Goal: Task Accomplishment & Management: Use online tool/utility

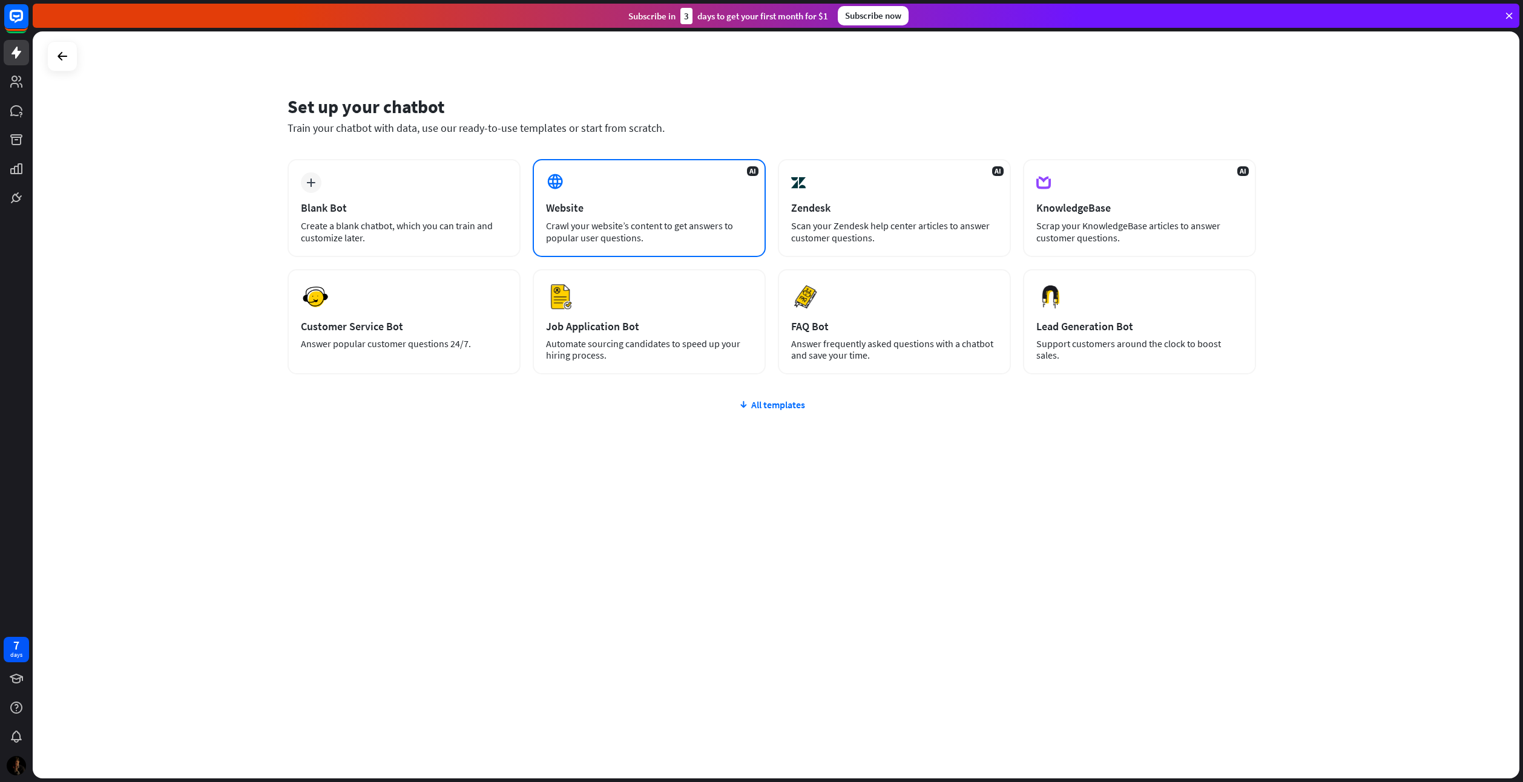
click at [731, 205] on div "Website" at bounding box center [649, 208] width 206 height 14
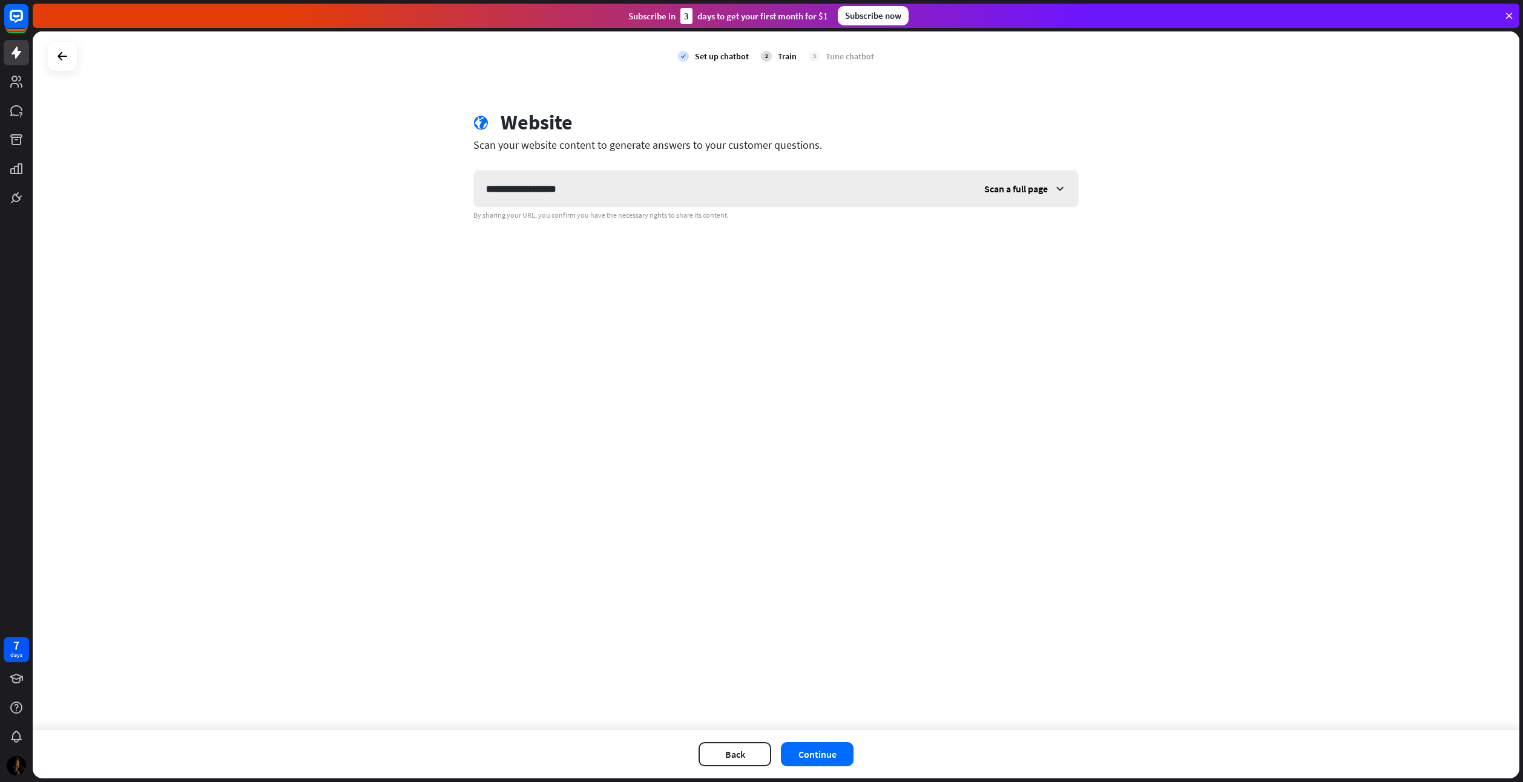
type input "**********"
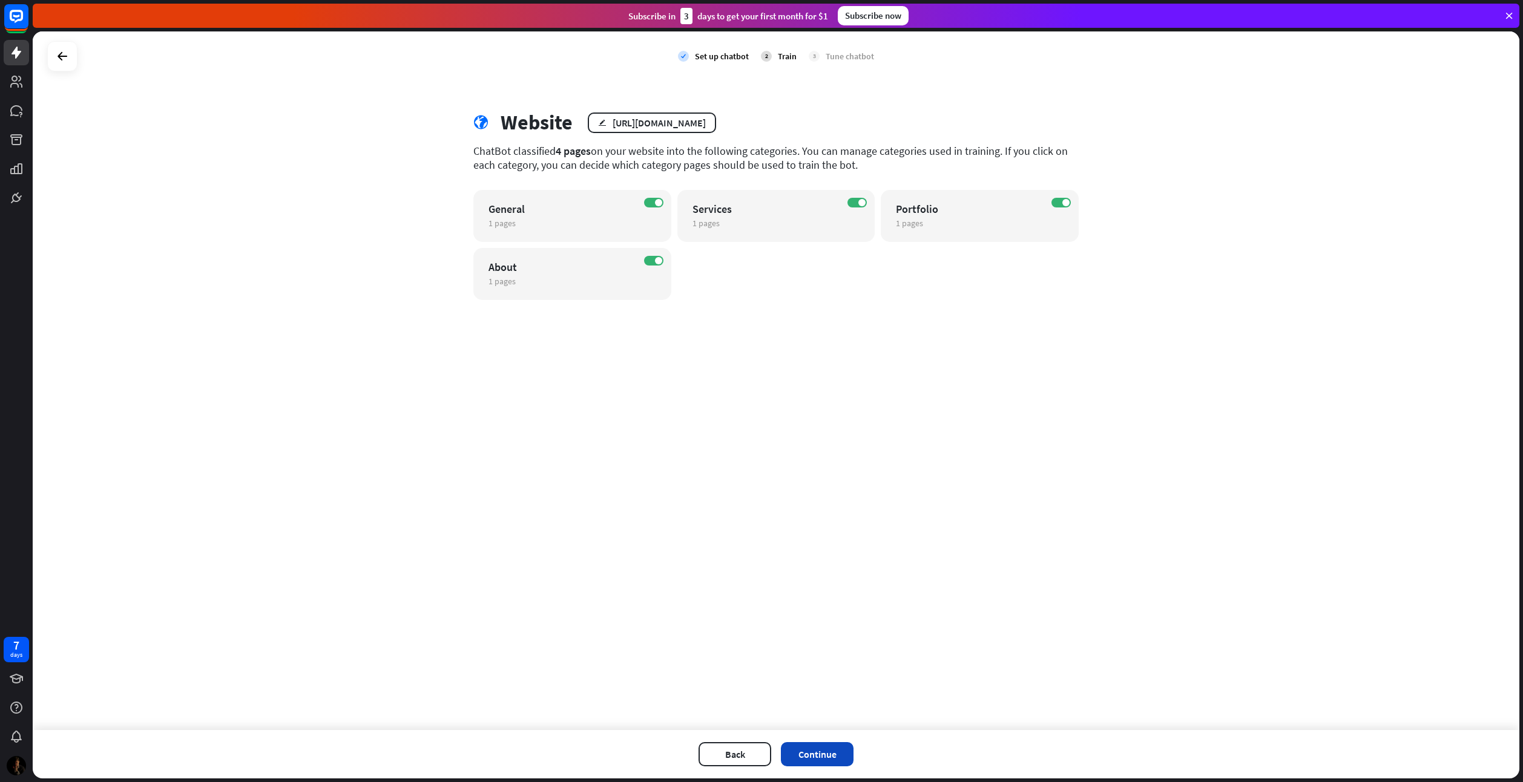
click at [825, 746] on button "Continue" at bounding box center [817, 755] width 73 height 24
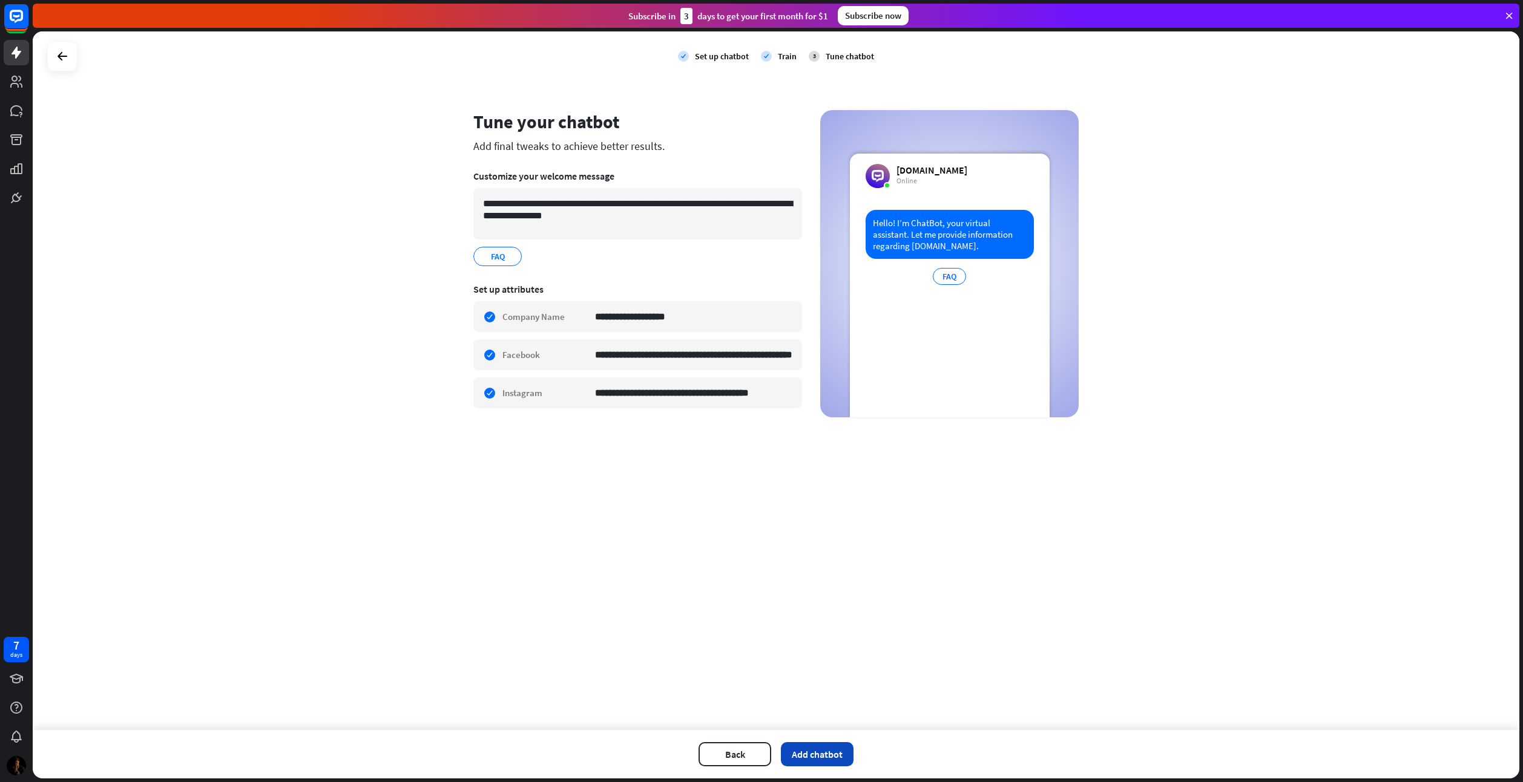
click at [804, 757] on button "Add chatbot" at bounding box center [817, 755] width 73 height 24
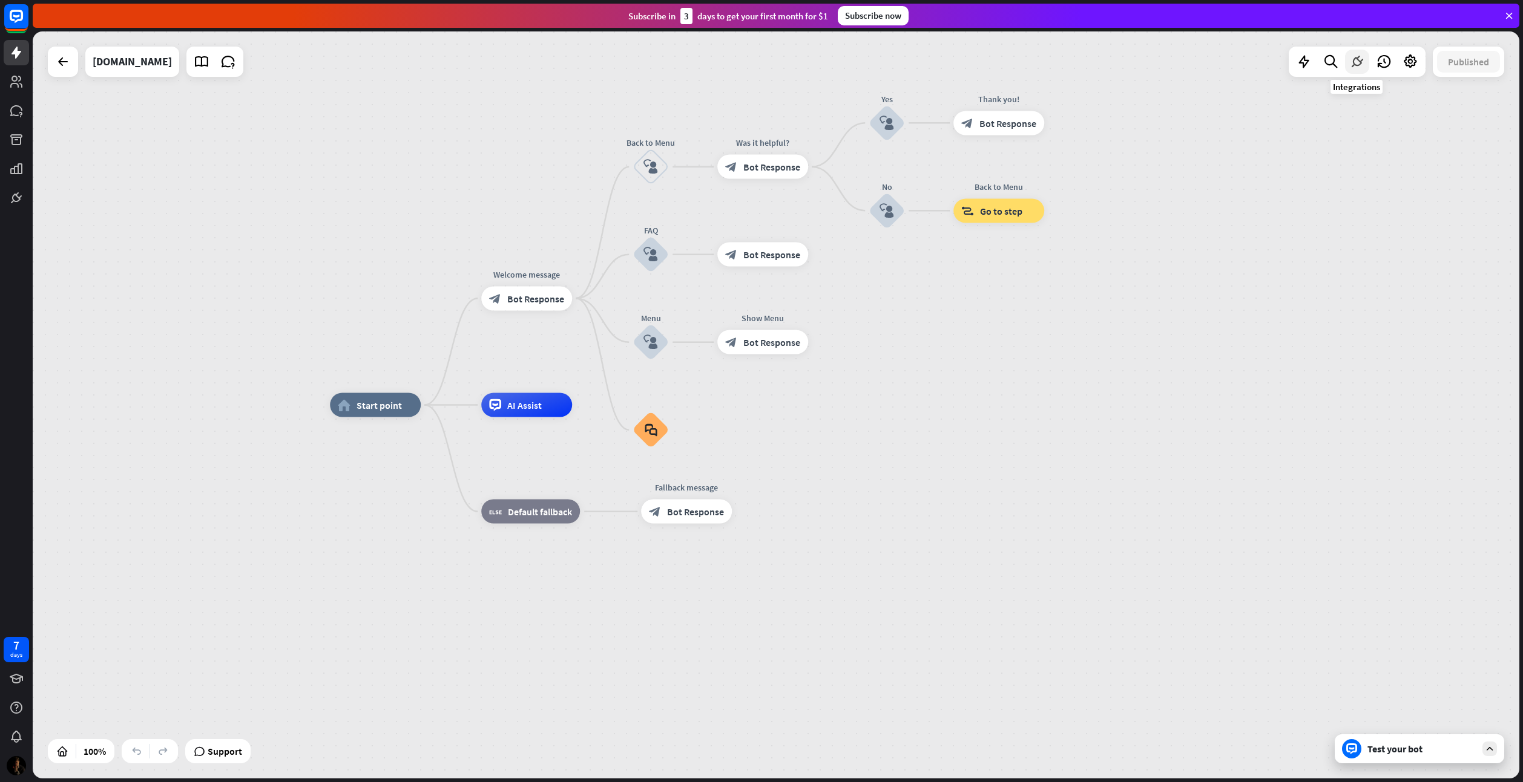
click at [1354, 64] on icon at bounding box center [1357, 62] width 16 height 16
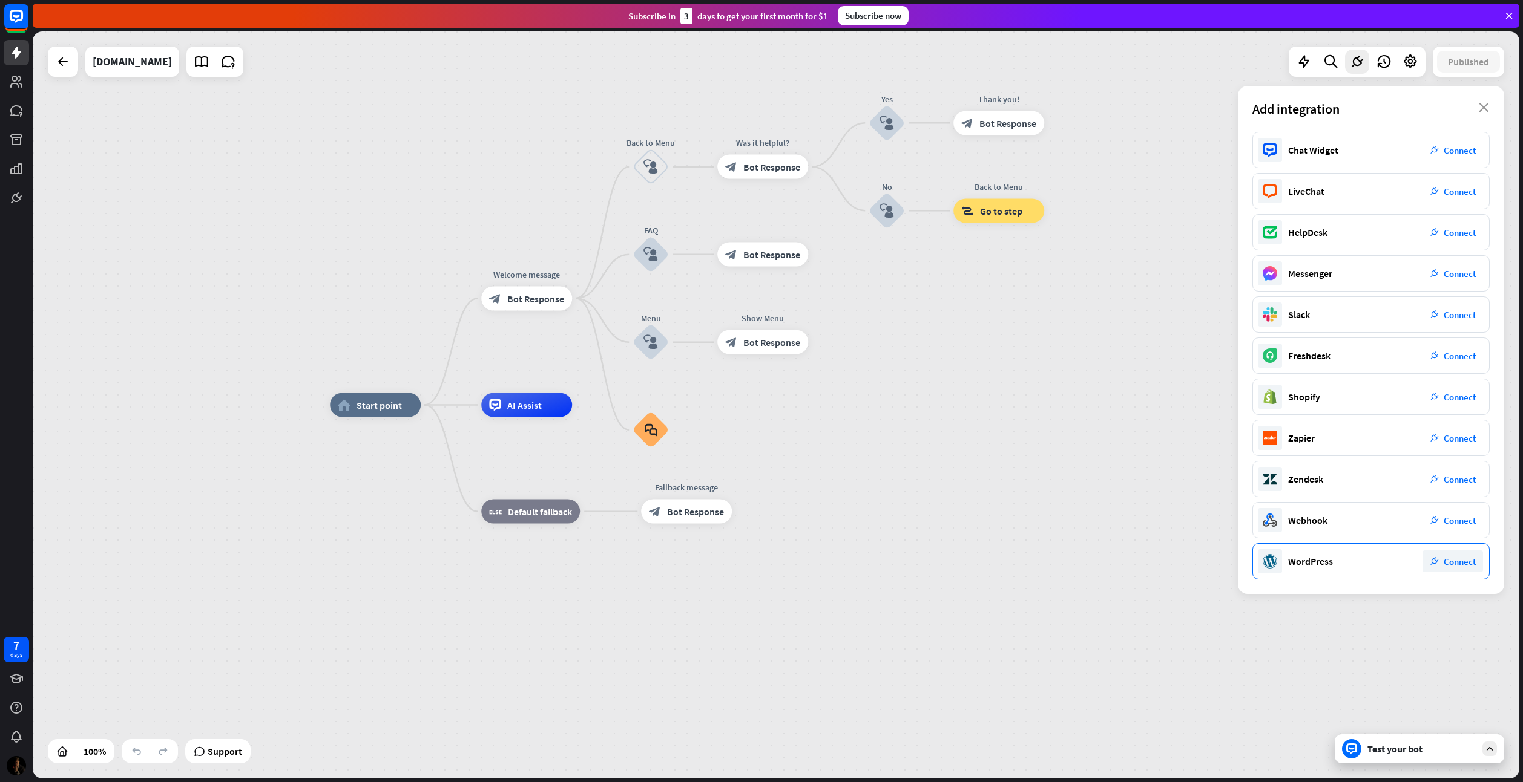
click at [1308, 557] on div "WordPress" at bounding box center [1310, 562] width 45 height 12
click at [1382, 150] on div "Chat Widget plug_integration Connect" at bounding box center [1370, 150] width 237 height 36
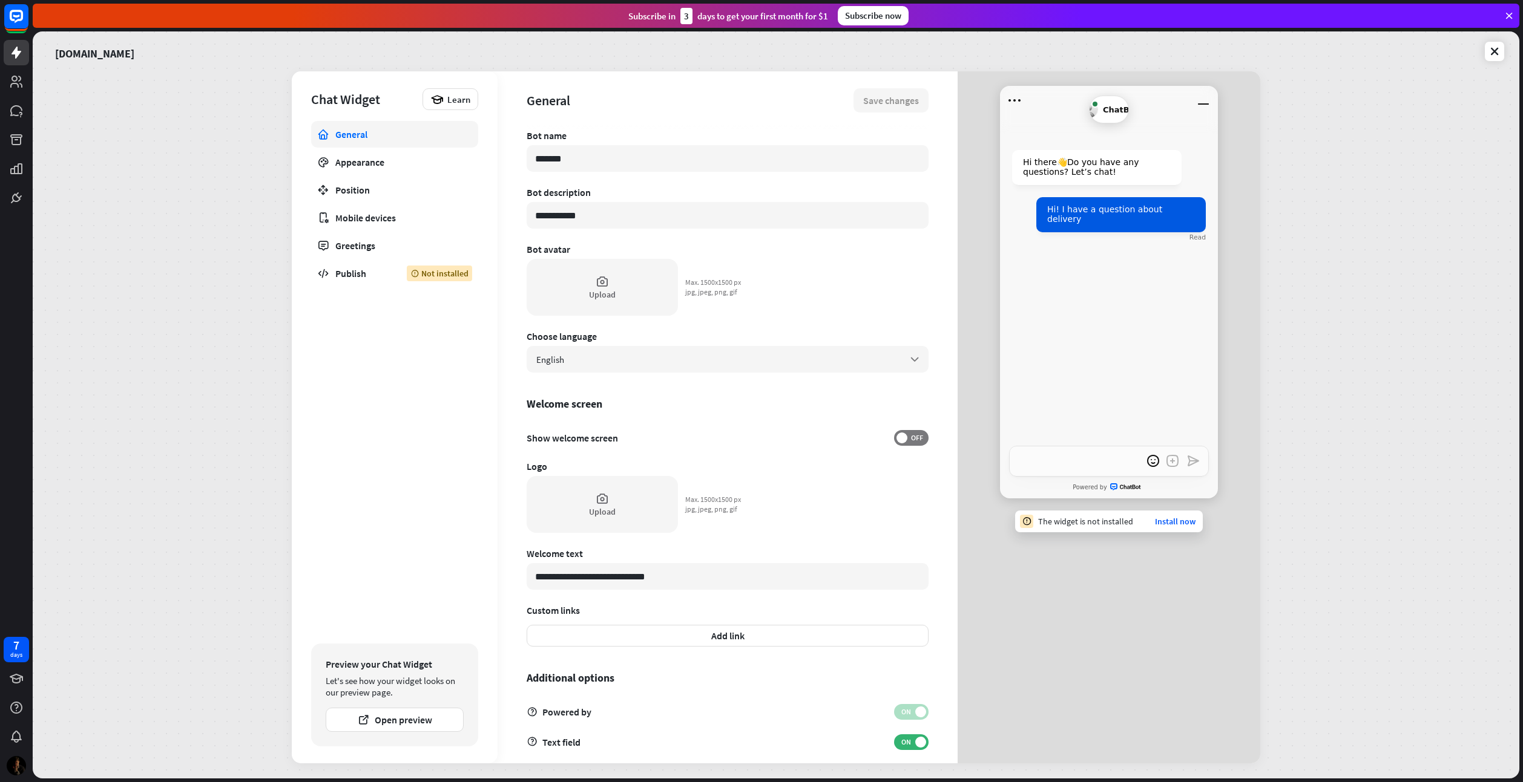
type textarea "*"
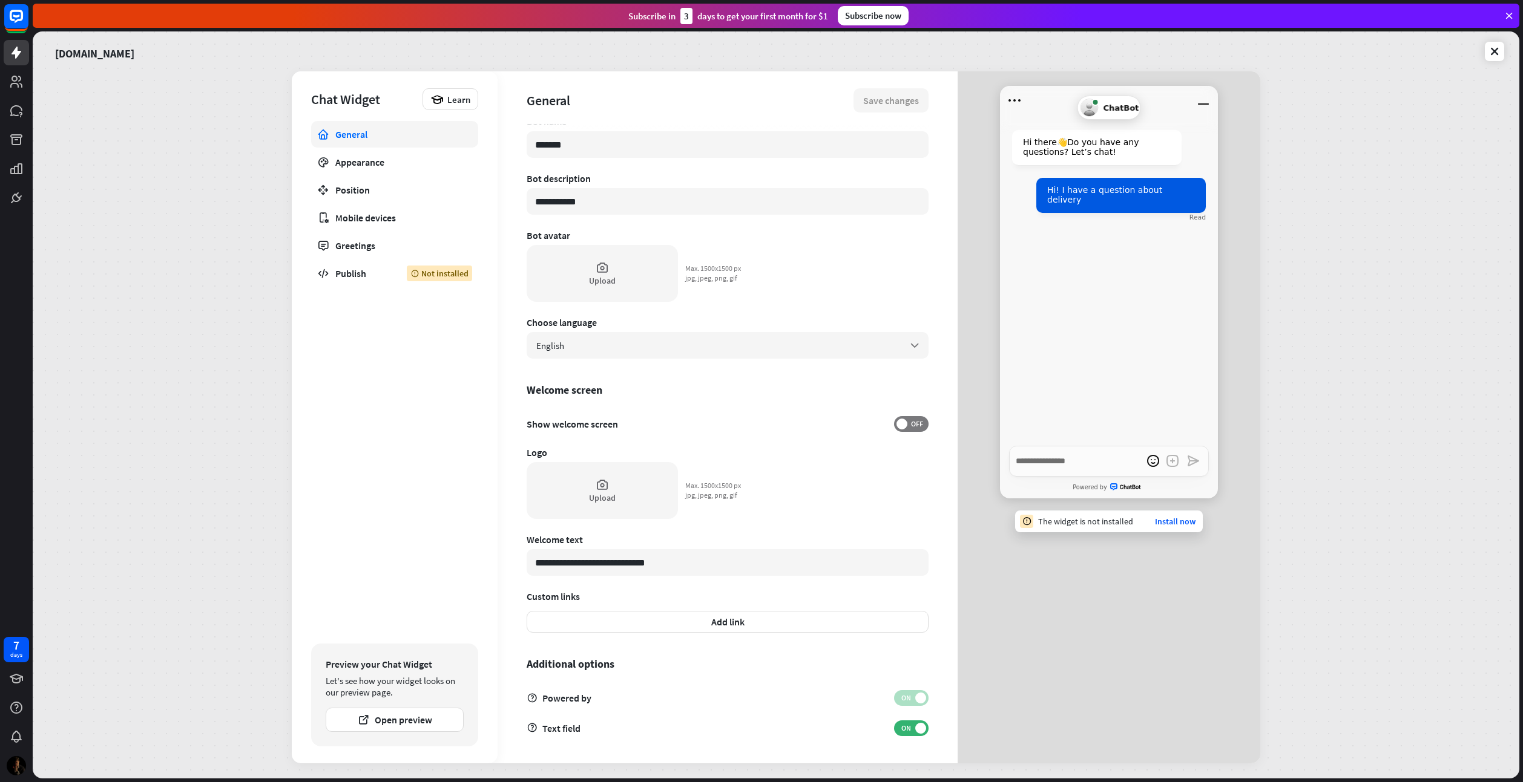
scroll to position [15, 0]
click at [370, 269] on div "Publish" at bounding box center [361, 273] width 53 height 12
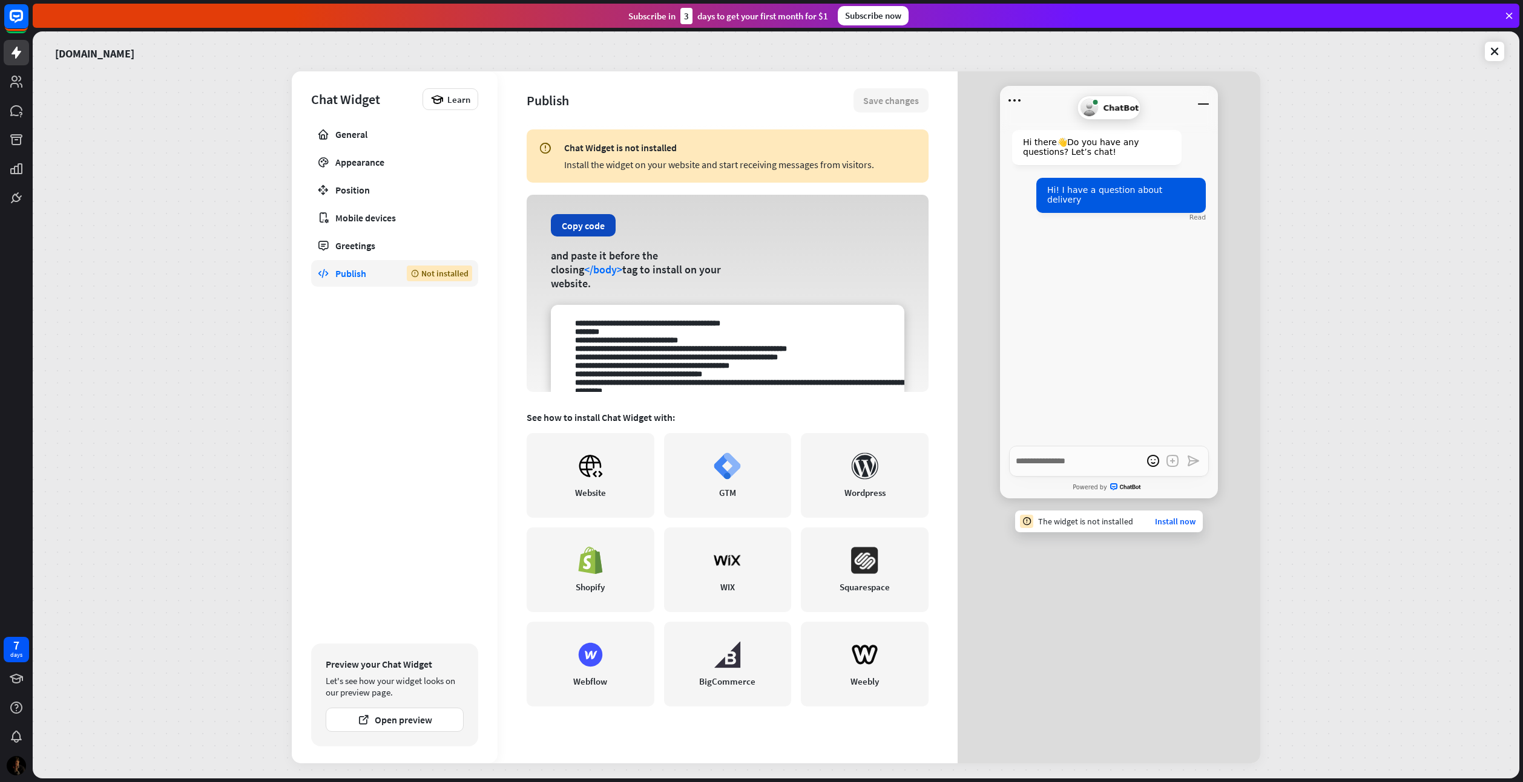
click at [592, 237] on button "Copy code" at bounding box center [583, 225] width 65 height 22
click at [654, 362] on textarea at bounding box center [727, 348] width 353 height 87
click at [1295, 393] on div "[DOMAIN_NAME] Chat Widget Learn General Appearance Position Mobile devices Gree…" at bounding box center [776, 404] width 1486 height 747
click at [13, 54] on icon at bounding box center [16, 53] width 10 height 12
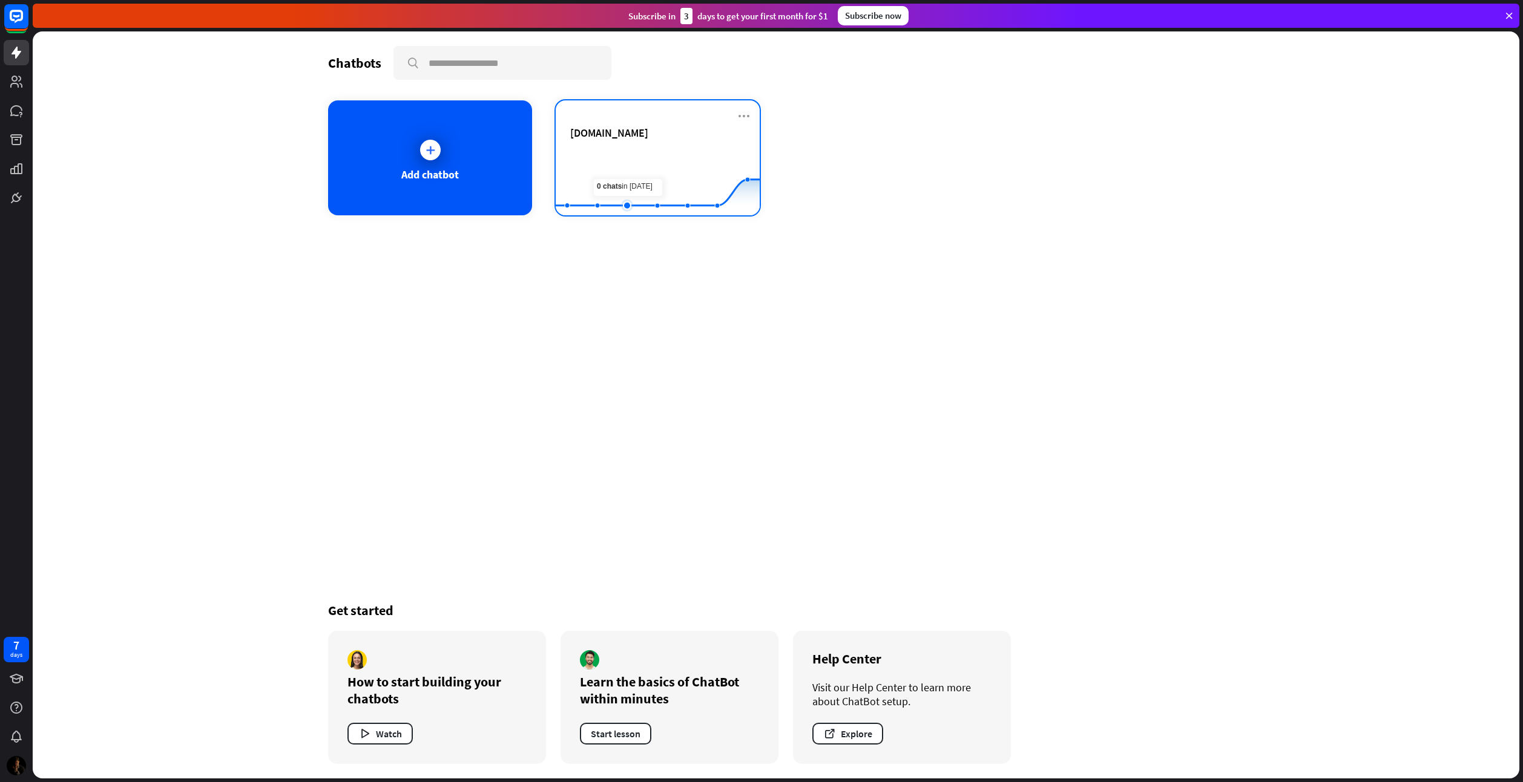
click at [625, 159] on rect at bounding box center [658, 186] width 204 height 76
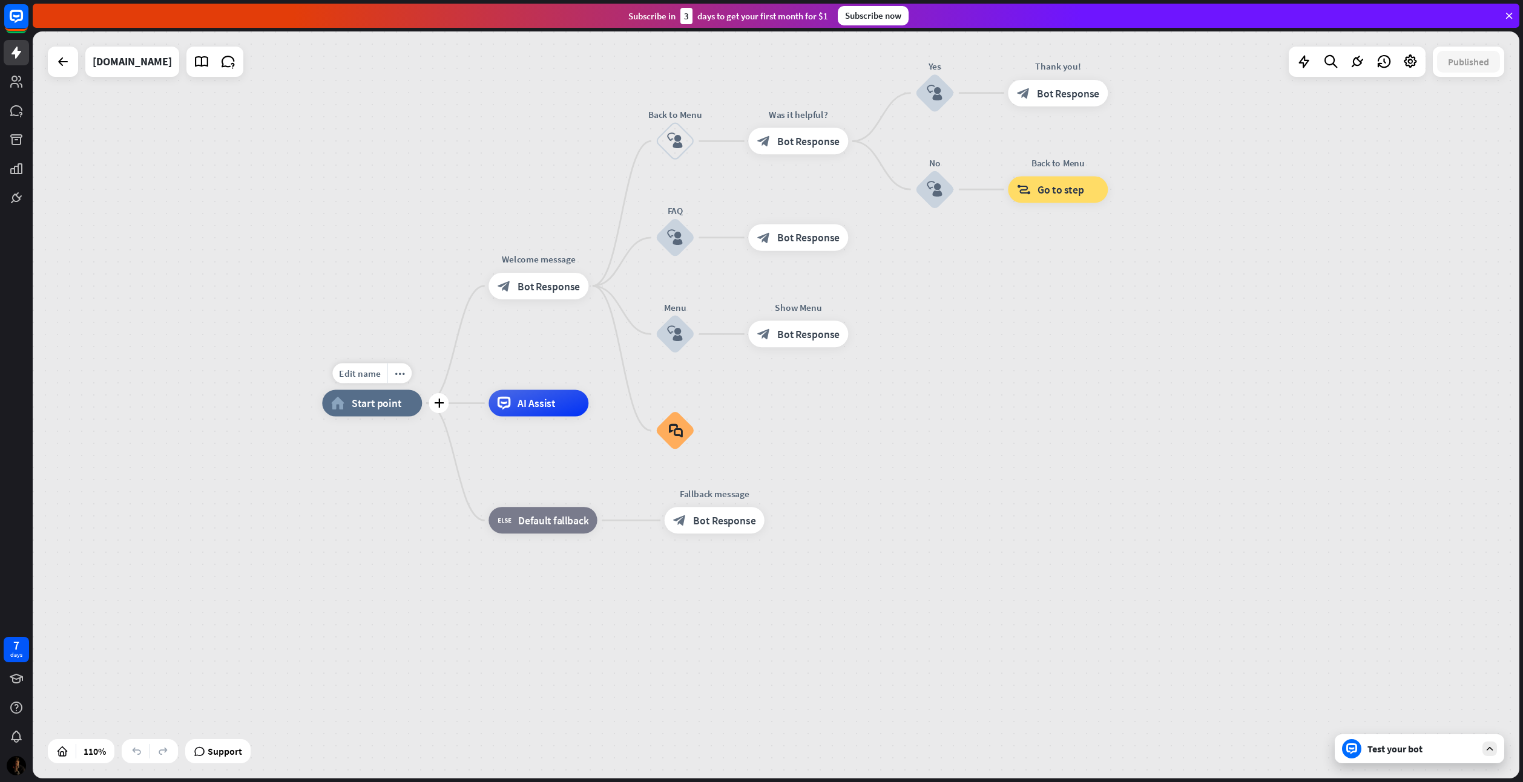
click at [375, 402] on span "Start point" at bounding box center [377, 403] width 50 height 13
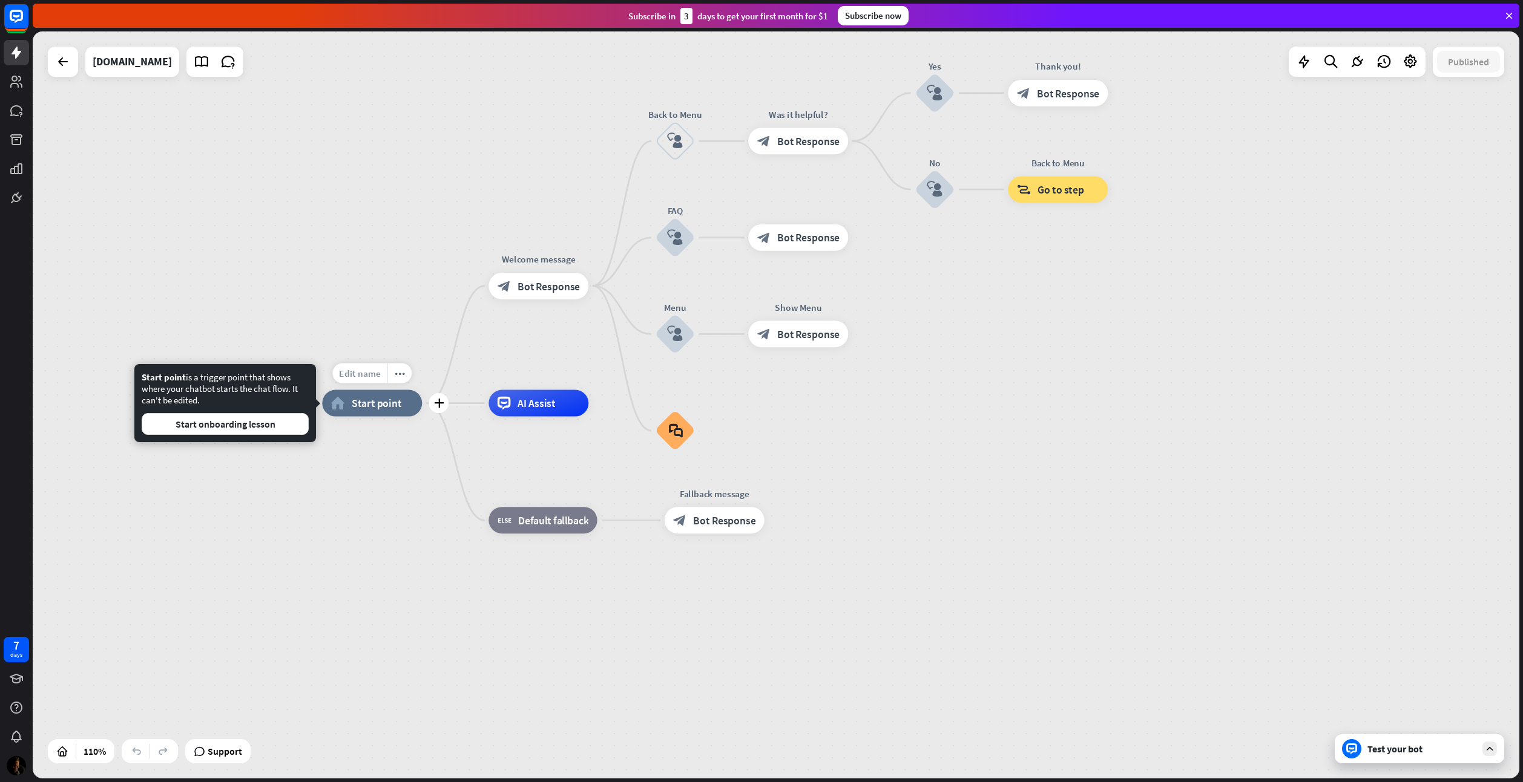
click at [362, 378] on span "Edit name" at bounding box center [359, 373] width 41 height 12
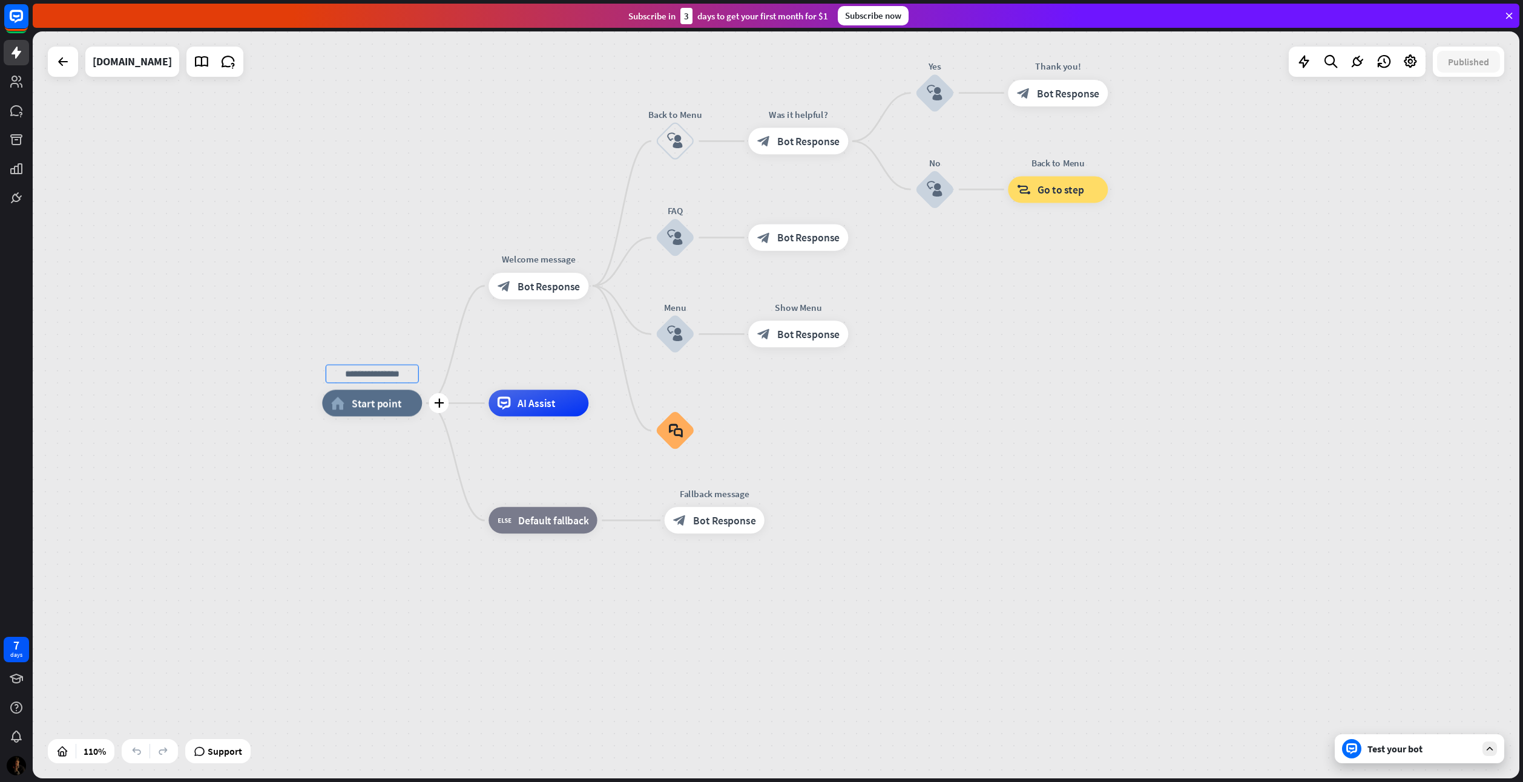
click at [392, 413] on div "home_2 Start point" at bounding box center [372, 403] width 100 height 27
click at [396, 370] on icon "more_horiz" at bounding box center [400, 374] width 11 height 10
click at [1024, 401] on div "home_2 Start point Welcome message block_bot_response Bot Response Back to Menu…" at bounding box center [776, 404] width 1486 height 747
click at [545, 295] on div "block_bot_response Bot Response" at bounding box center [538, 286] width 100 height 27
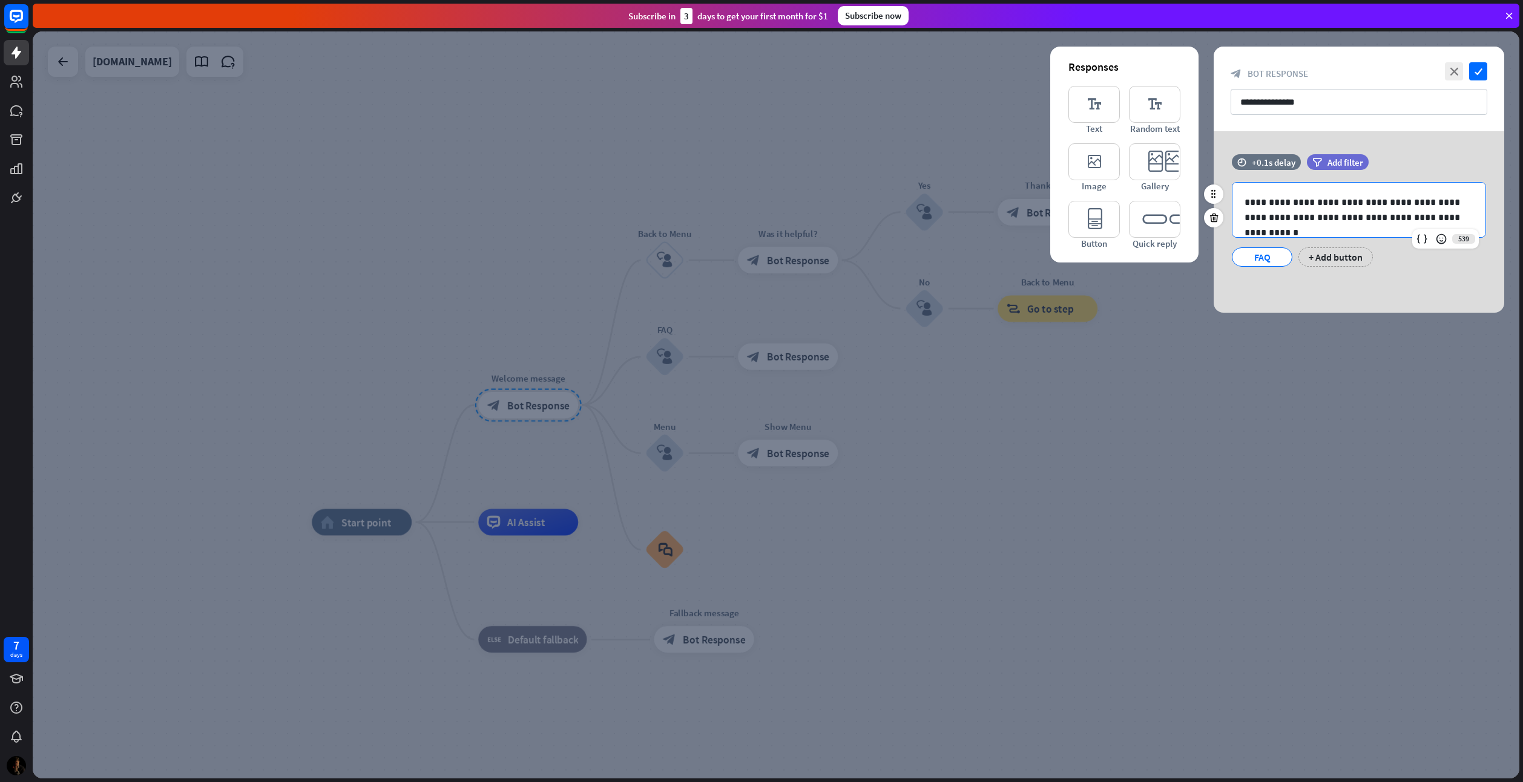
click at [1303, 211] on p "**********" at bounding box center [1358, 210] width 229 height 30
click at [1285, 203] on p "**********" at bounding box center [1358, 210] width 229 height 30
click at [1319, 202] on p "**********" at bounding box center [1358, 210] width 229 height 30
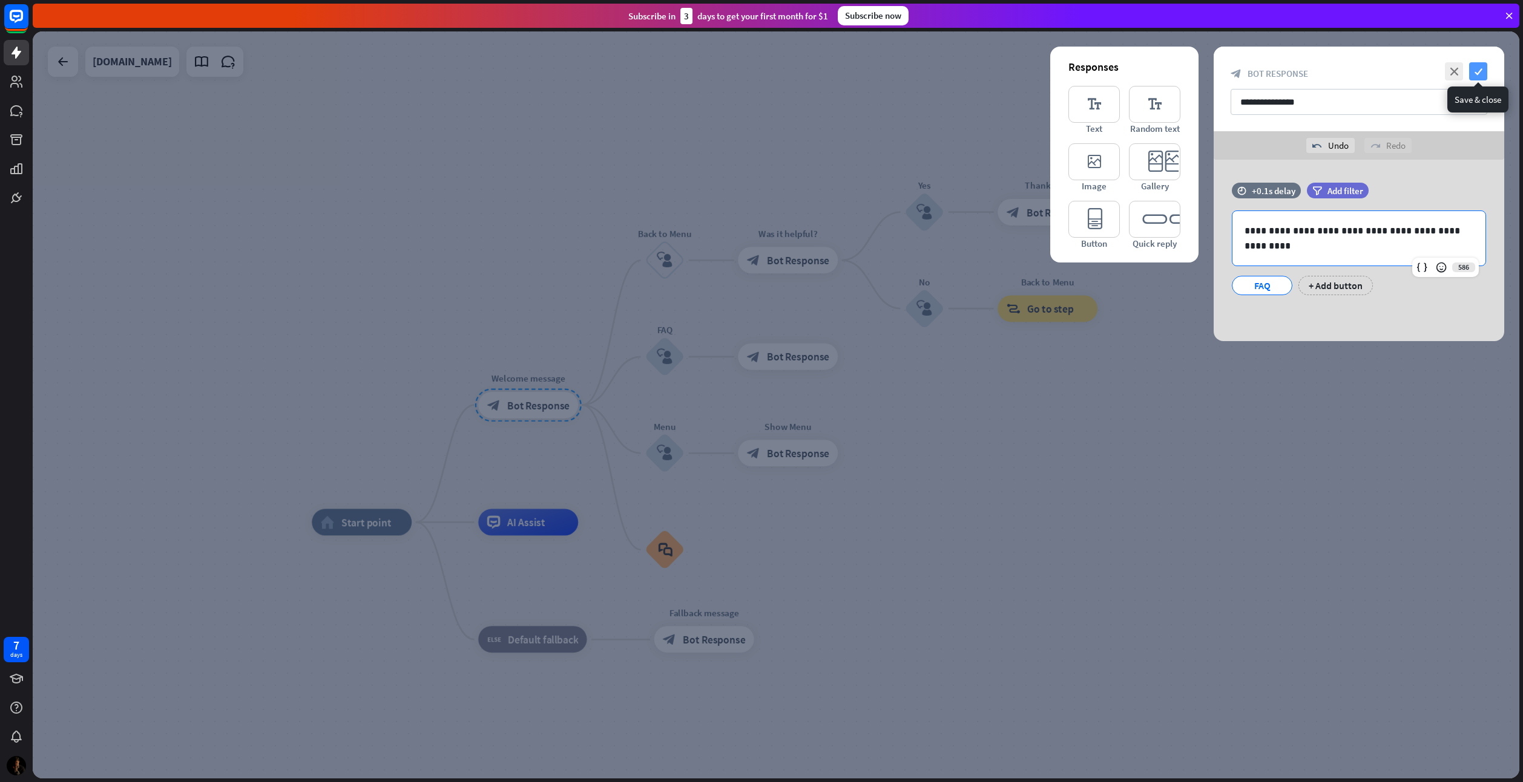
click at [1477, 74] on icon "check" at bounding box center [1478, 71] width 18 height 18
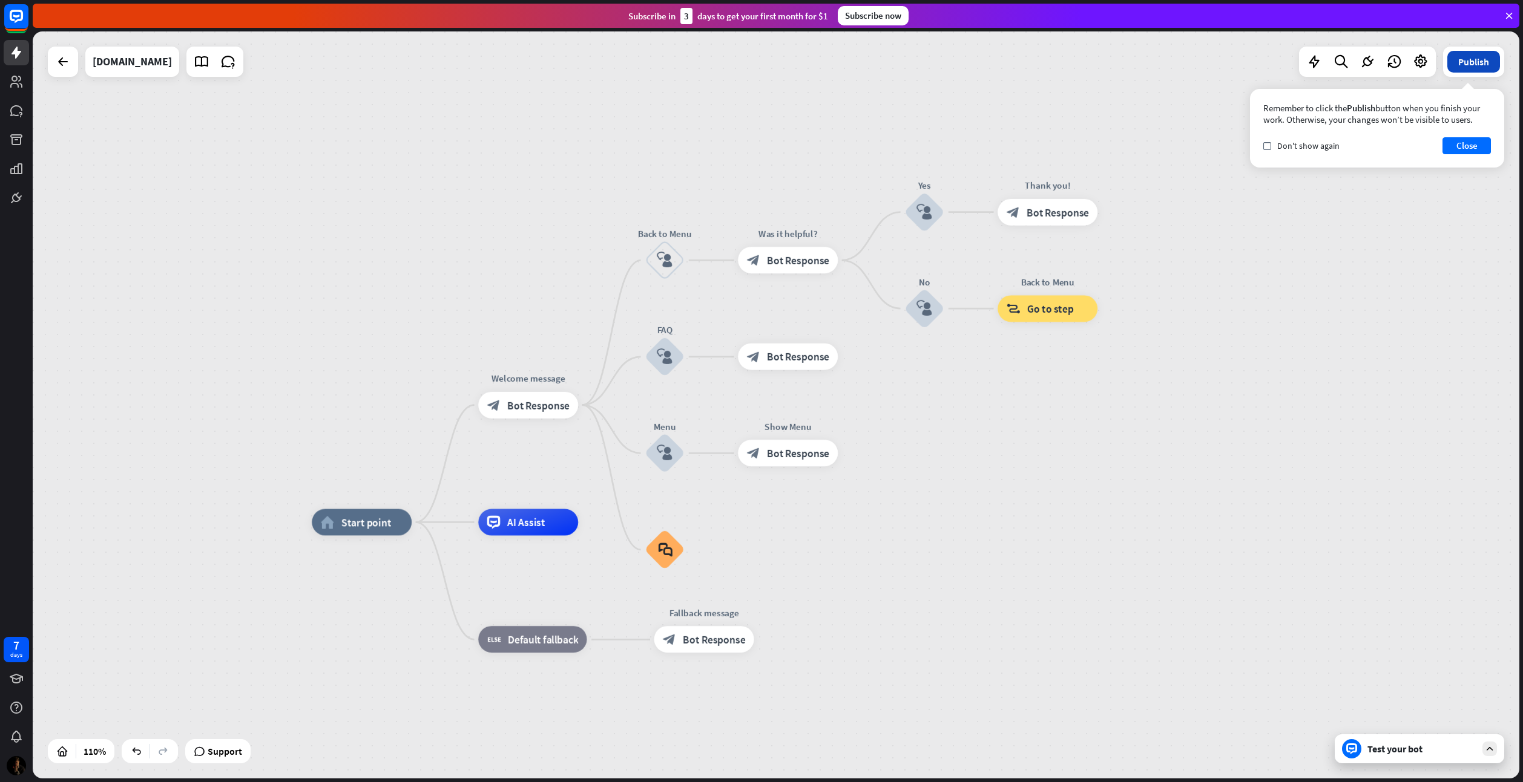
click at [1463, 67] on button "Publish" at bounding box center [1473, 62] width 53 height 22
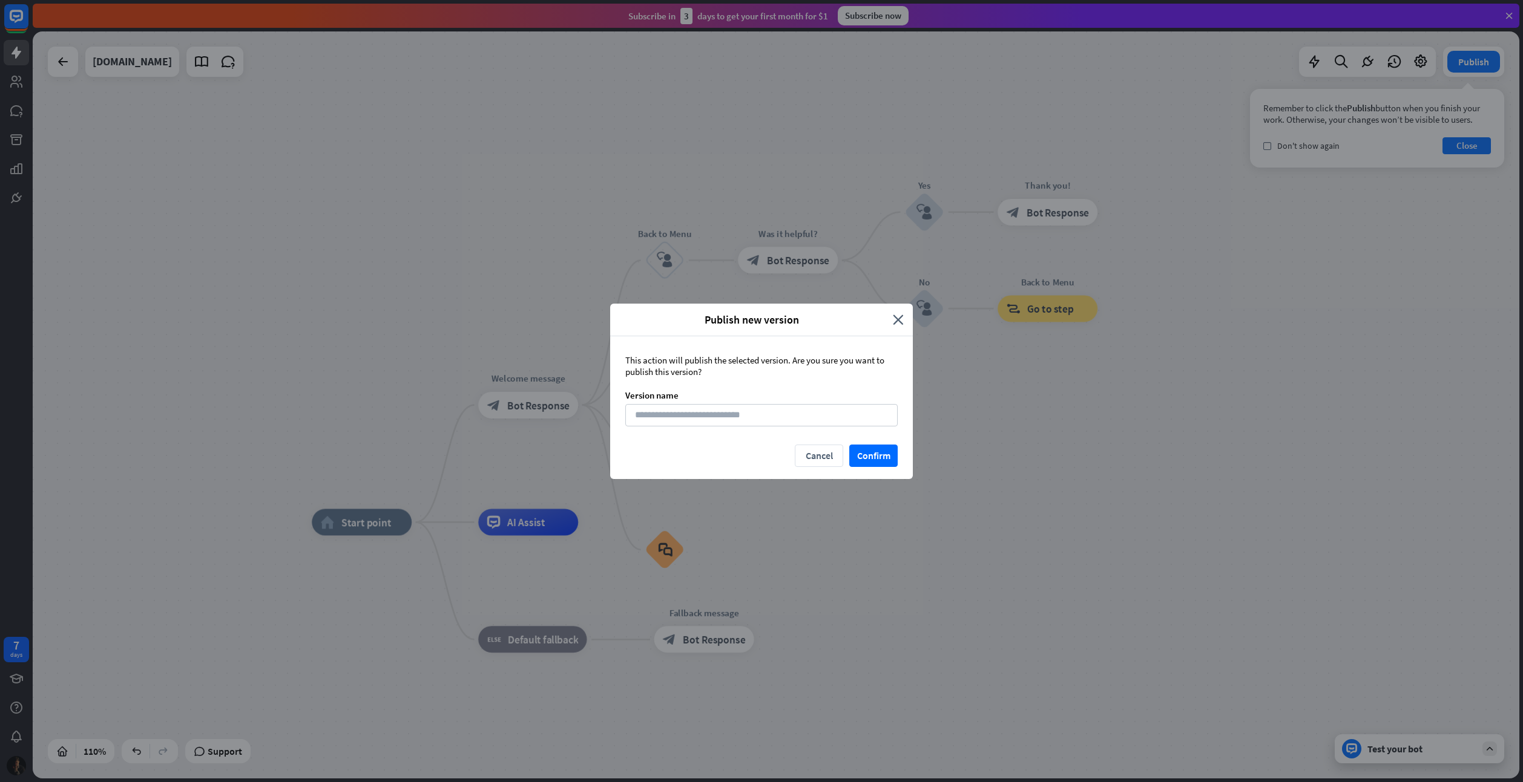
click at [770, 428] on div "This action will publish the selected version. Are you sure you want to publish…" at bounding box center [761, 390] width 303 height 108
click at [783, 418] on input at bounding box center [761, 415] width 272 height 22
click at [867, 451] on button "Confirm" at bounding box center [873, 456] width 48 height 22
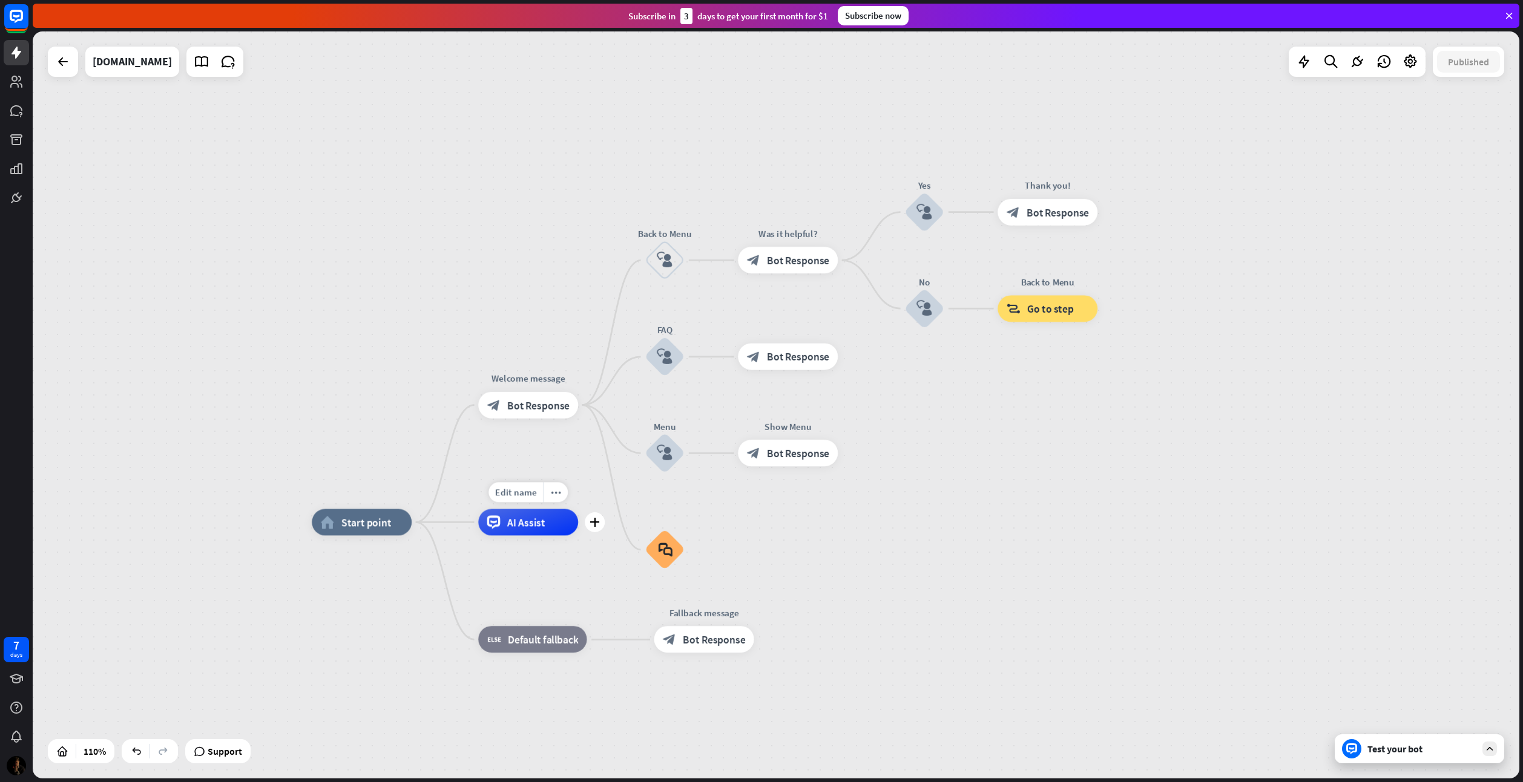
click at [536, 536] on div "Edit name more_horiz plus AI Assist" at bounding box center [528, 522] width 100 height 27
click at [533, 528] on span "AI Assist" at bounding box center [526, 522] width 38 height 13
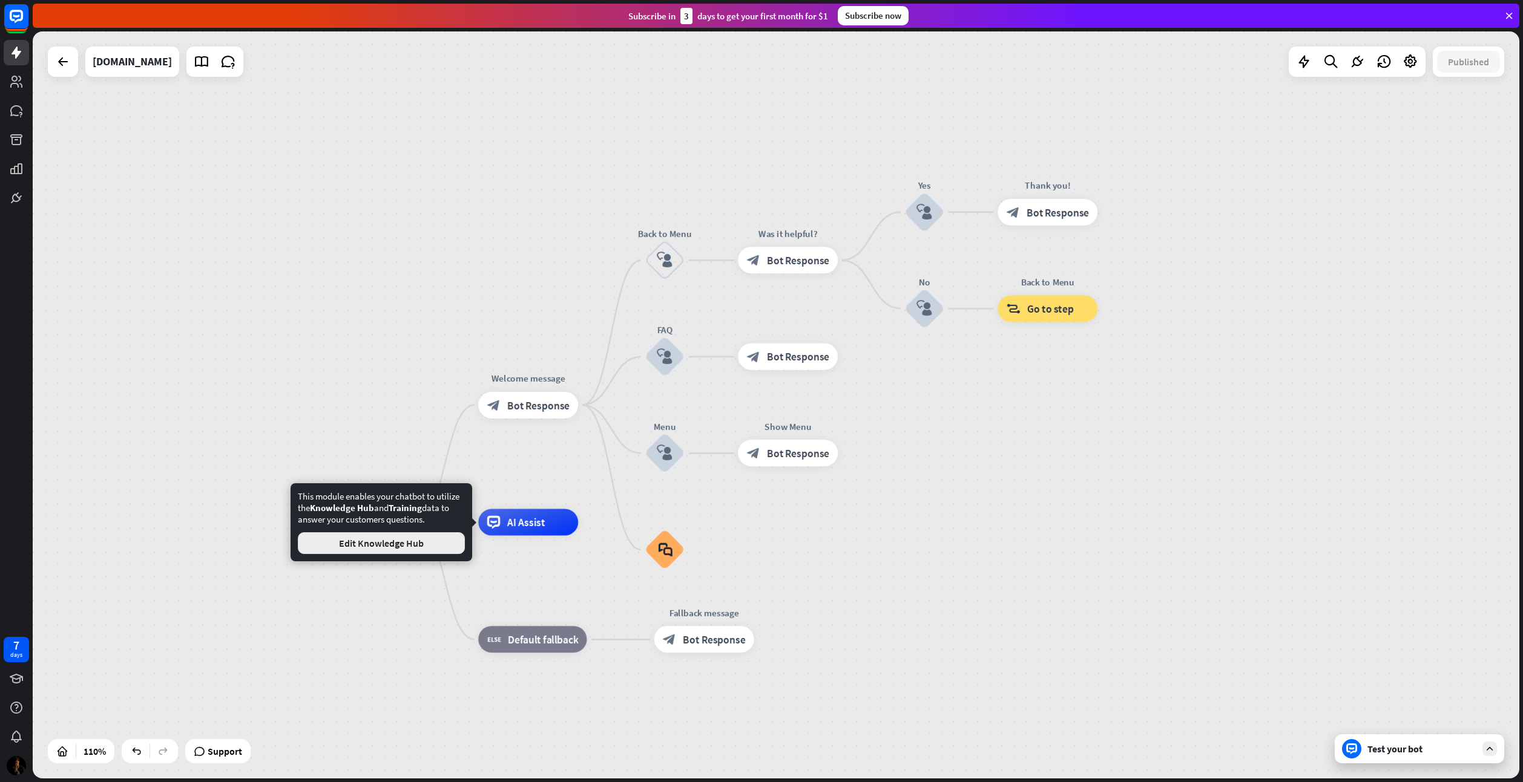
click at [424, 543] on button "Edit Knowledge Hub" at bounding box center [381, 544] width 167 height 22
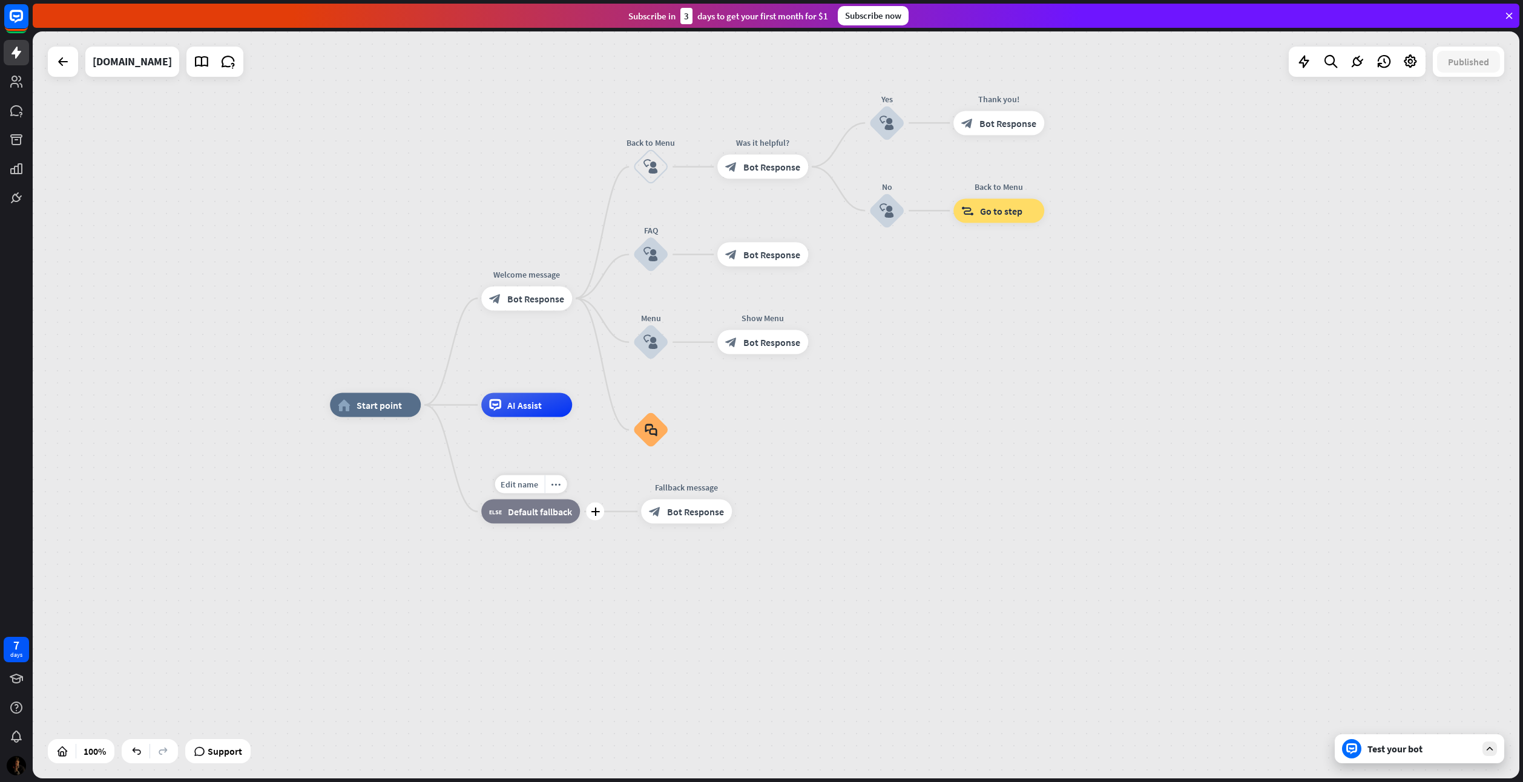
click at [533, 523] on div "block_fallback Default fallback" at bounding box center [530, 512] width 99 height 24
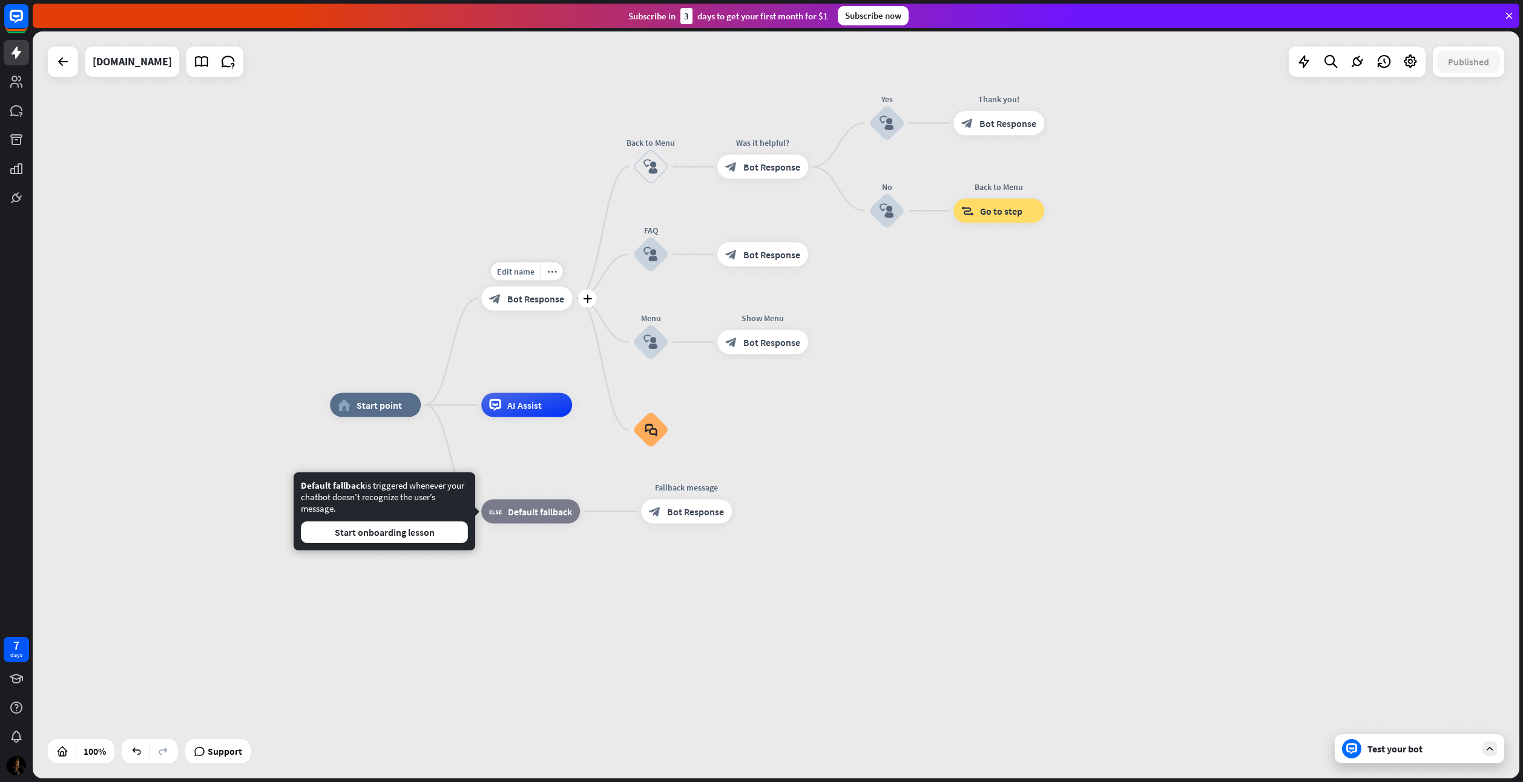
click at [509, 303] on span "Bot Response" at bounding box center [535, 298] width 57 height 12
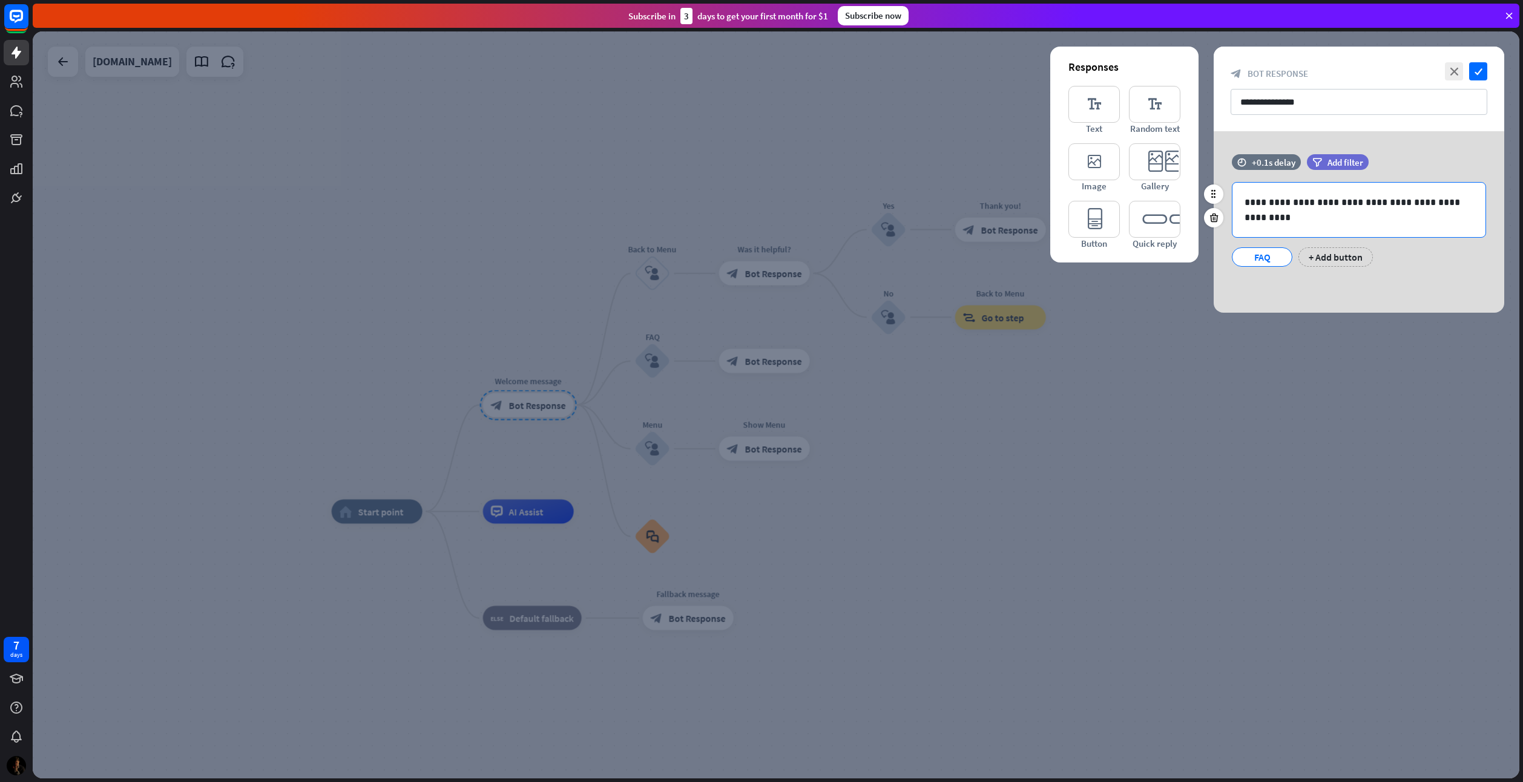
click at [1385, 208] on p "**********" at bounding box center [1358, 210] width 229 height 30
click at [1341, 205] on p "**********" at bounding box center [1358, 210] width 229 height 30
paste div
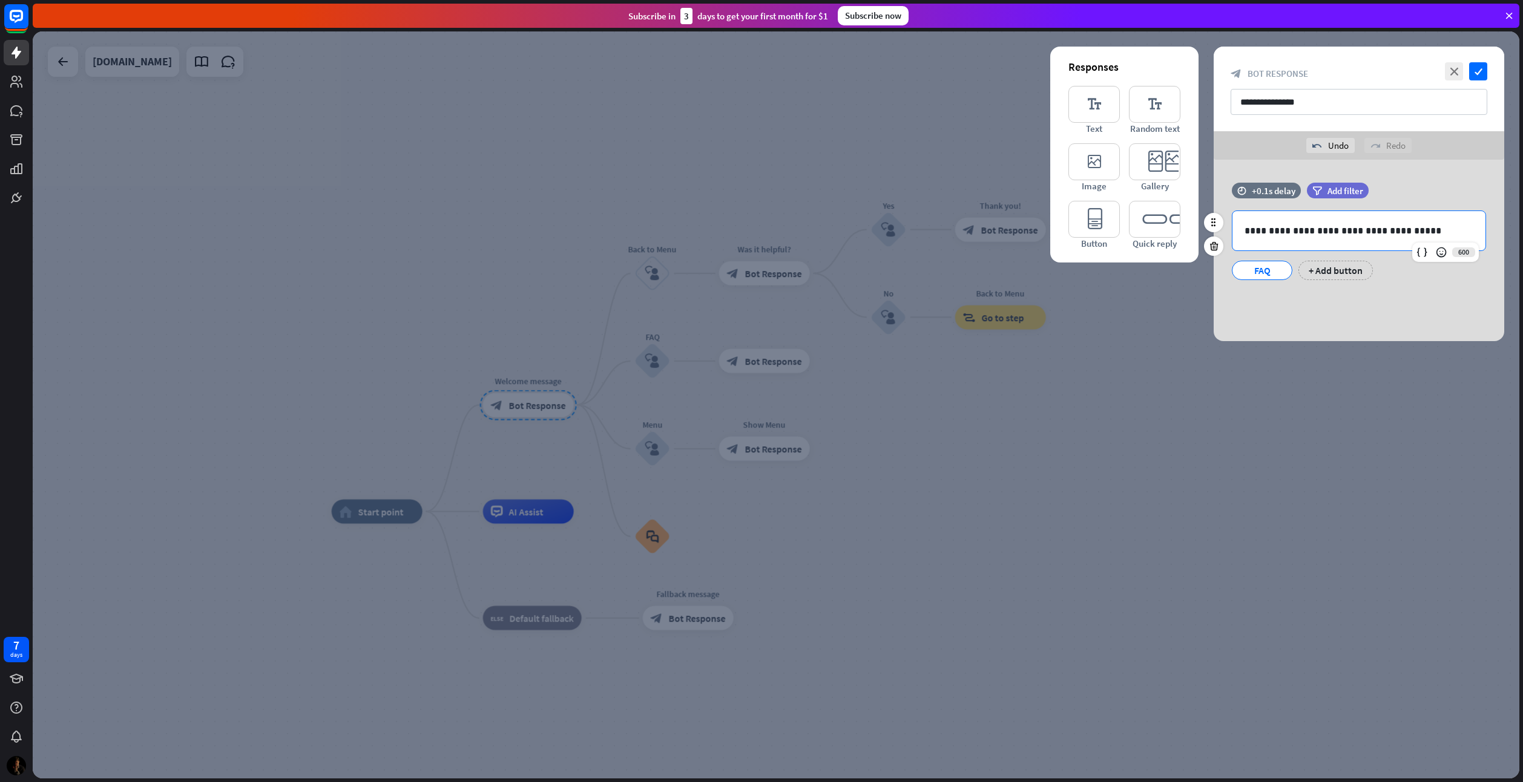
click at [1251, 226] on p "**********" at bounding box center [1358, 230] width 229 height 15
click at [1337, 232] on p "**********" at bounding box center [1358, 230] width 229 height 15
click at [1478, 72] on icon "check" at bounding box center [1478, 71] width 18 height 18
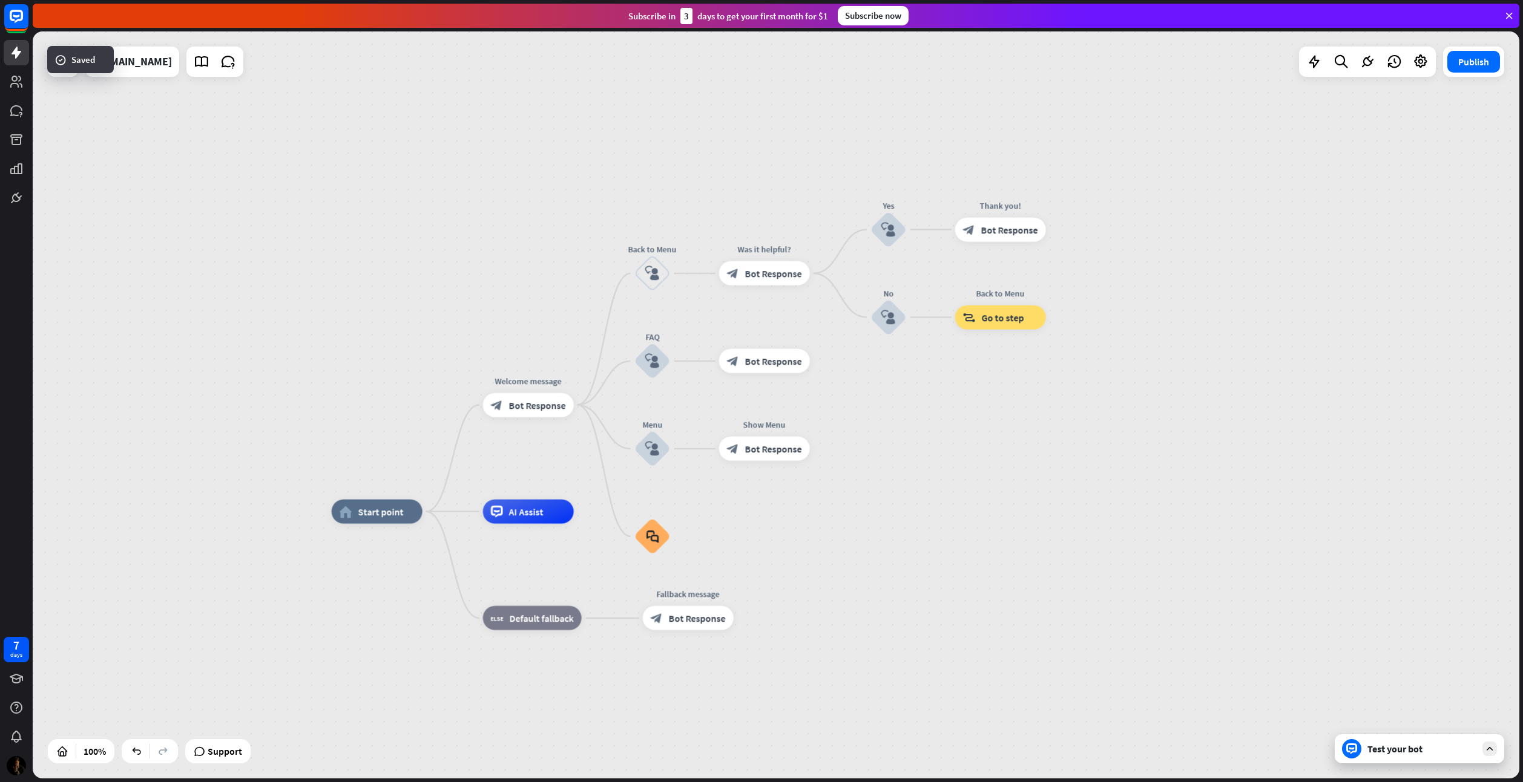
click at [1421, 759] on div "Test your bot" at bounding box center [1418, 749] width 169 height 29
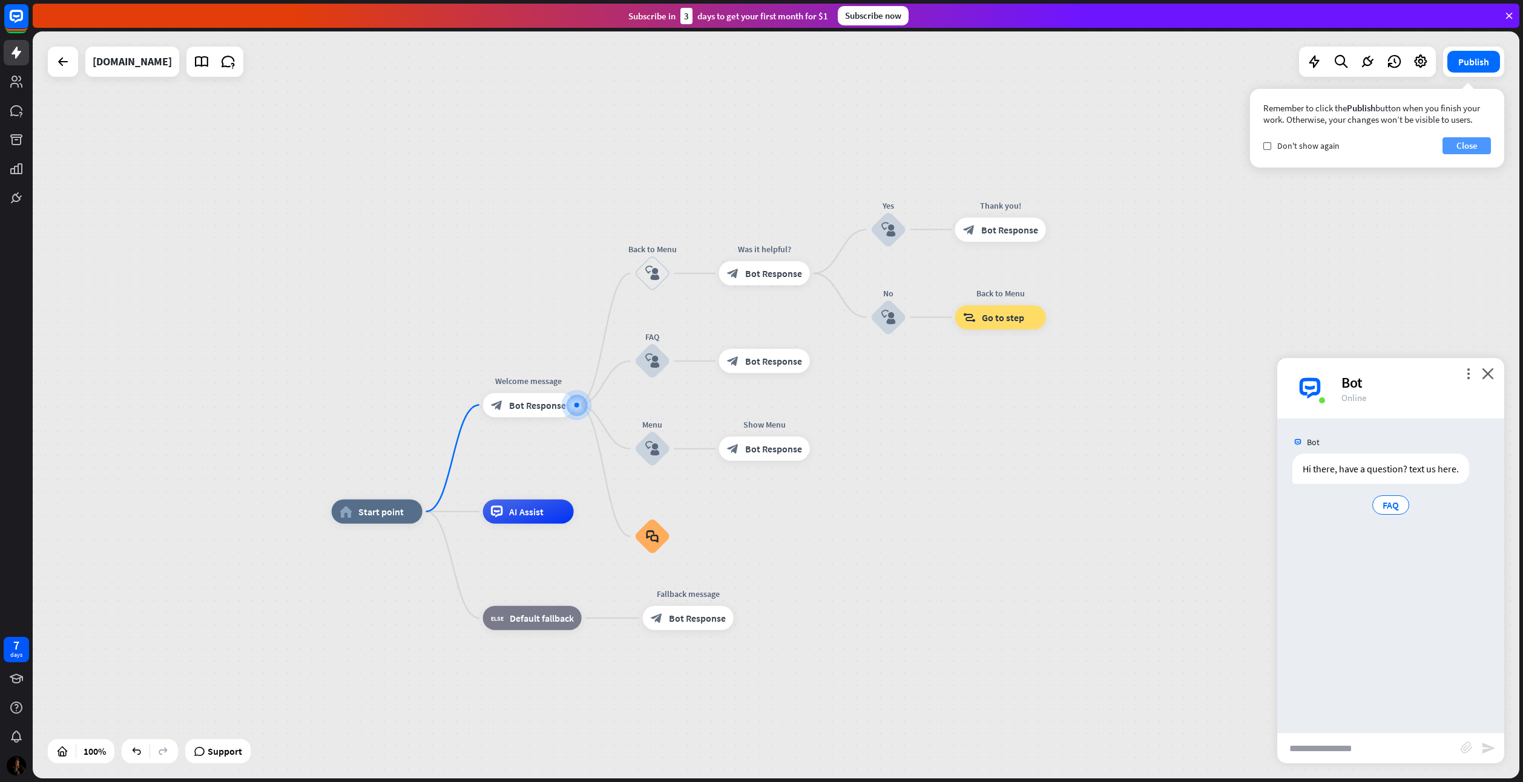
click at [1460, 145] on button "Close" at bounding box center [1466, 145] width 48 height 17
click at [1463, 62] on button "Publish" at bounding box center [1473, 62] width 53 height 22
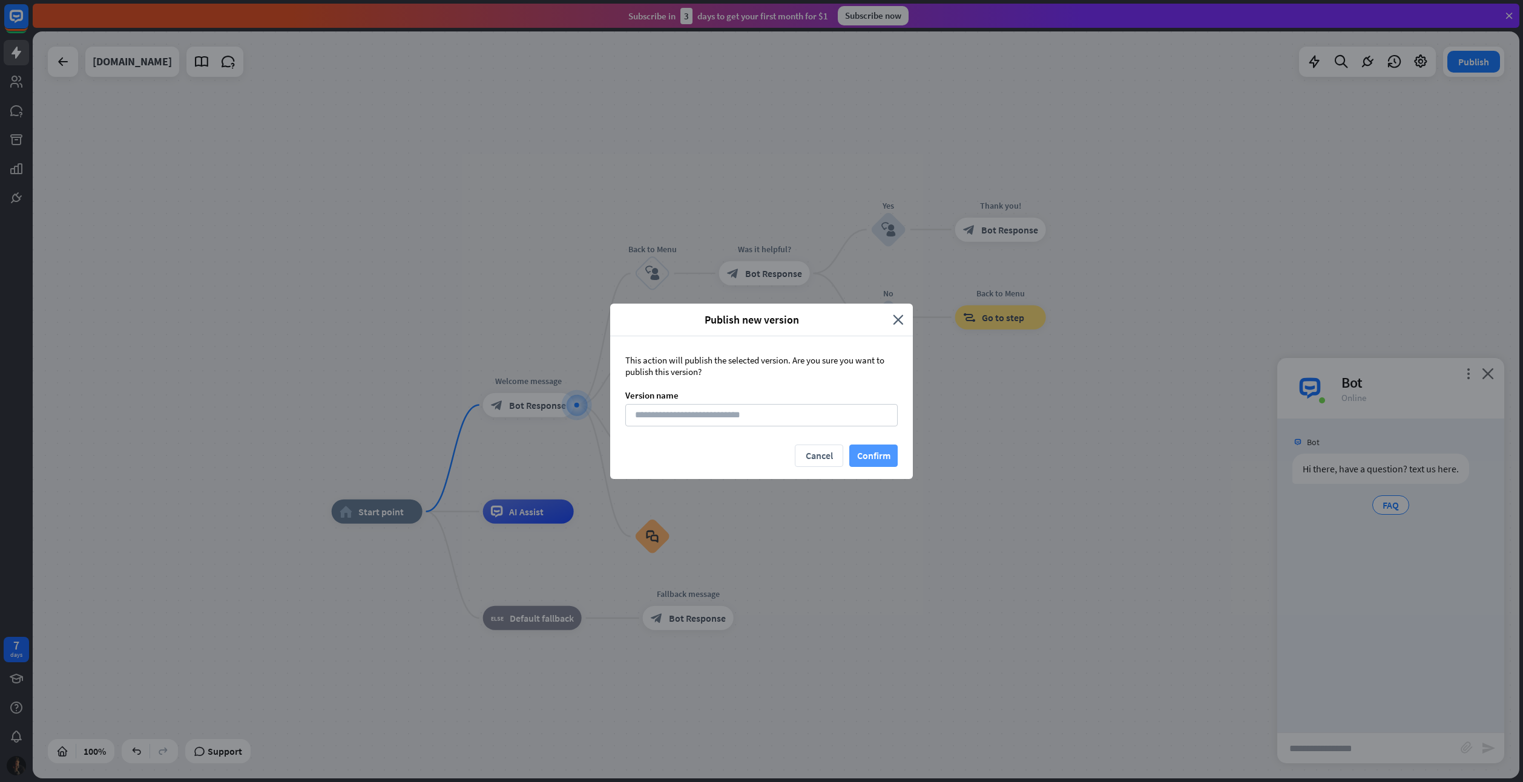
click at [882, 467] on button "Confirm" at bounding box center [873, 456] width 48 height 22
click at [881, 456] on button "Confirm" at bounding box center [873, 456] width 48 height 22
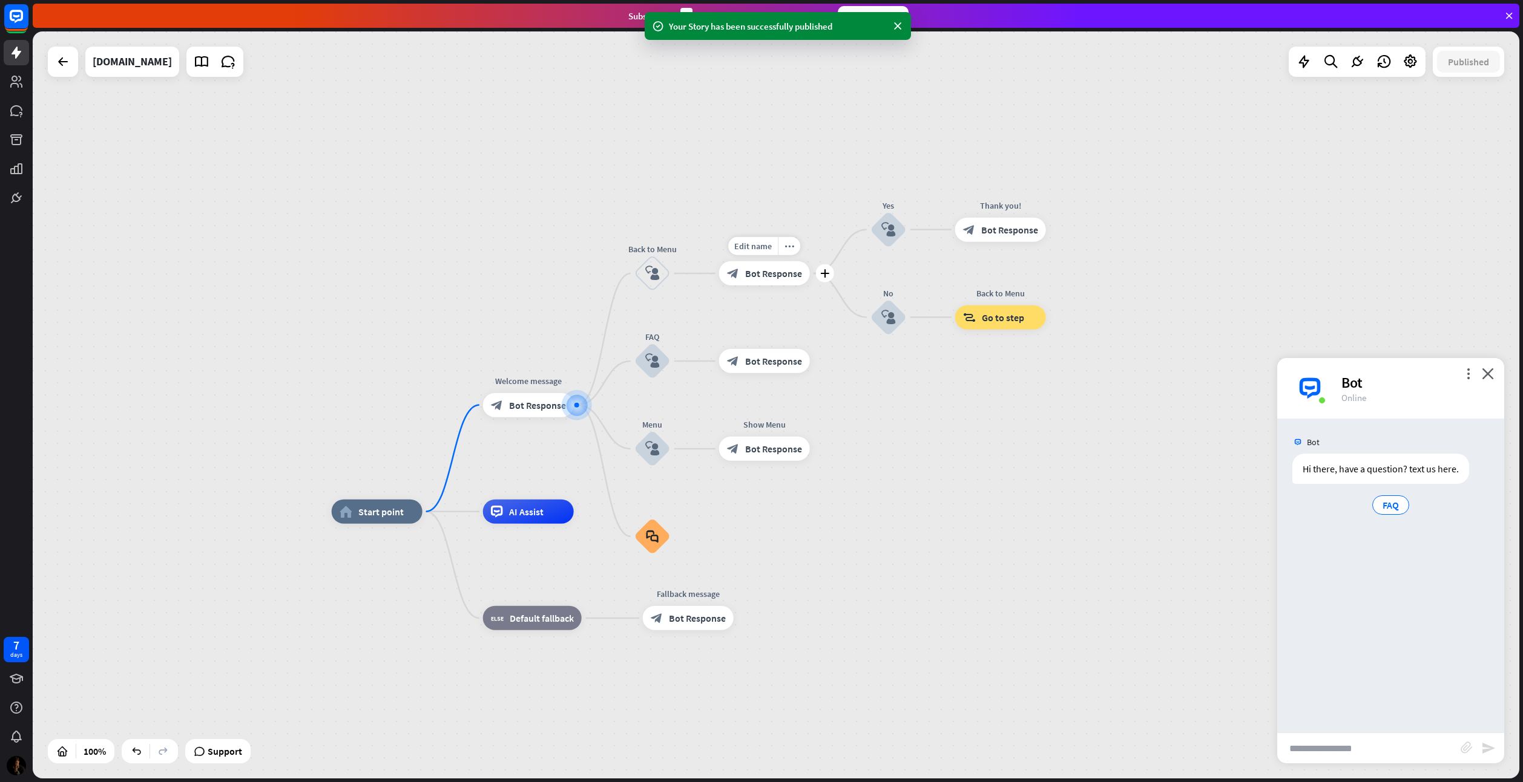
click at [753, 278] on span "Bot Response" at bounding box center [773, 273] width 57 height 12
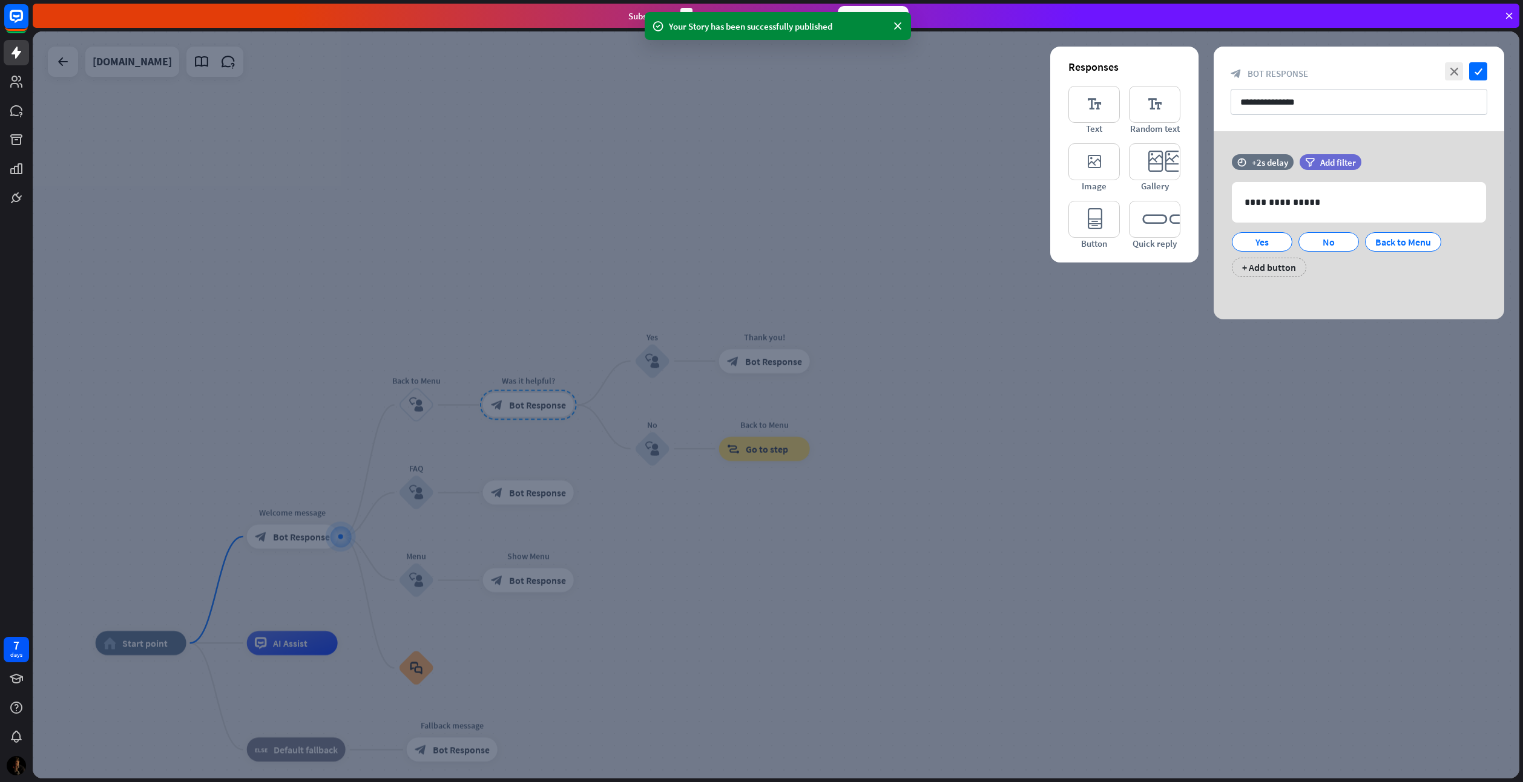
click at [1161, 404] on div at bounding box center [776, 404] width 1486 height 747
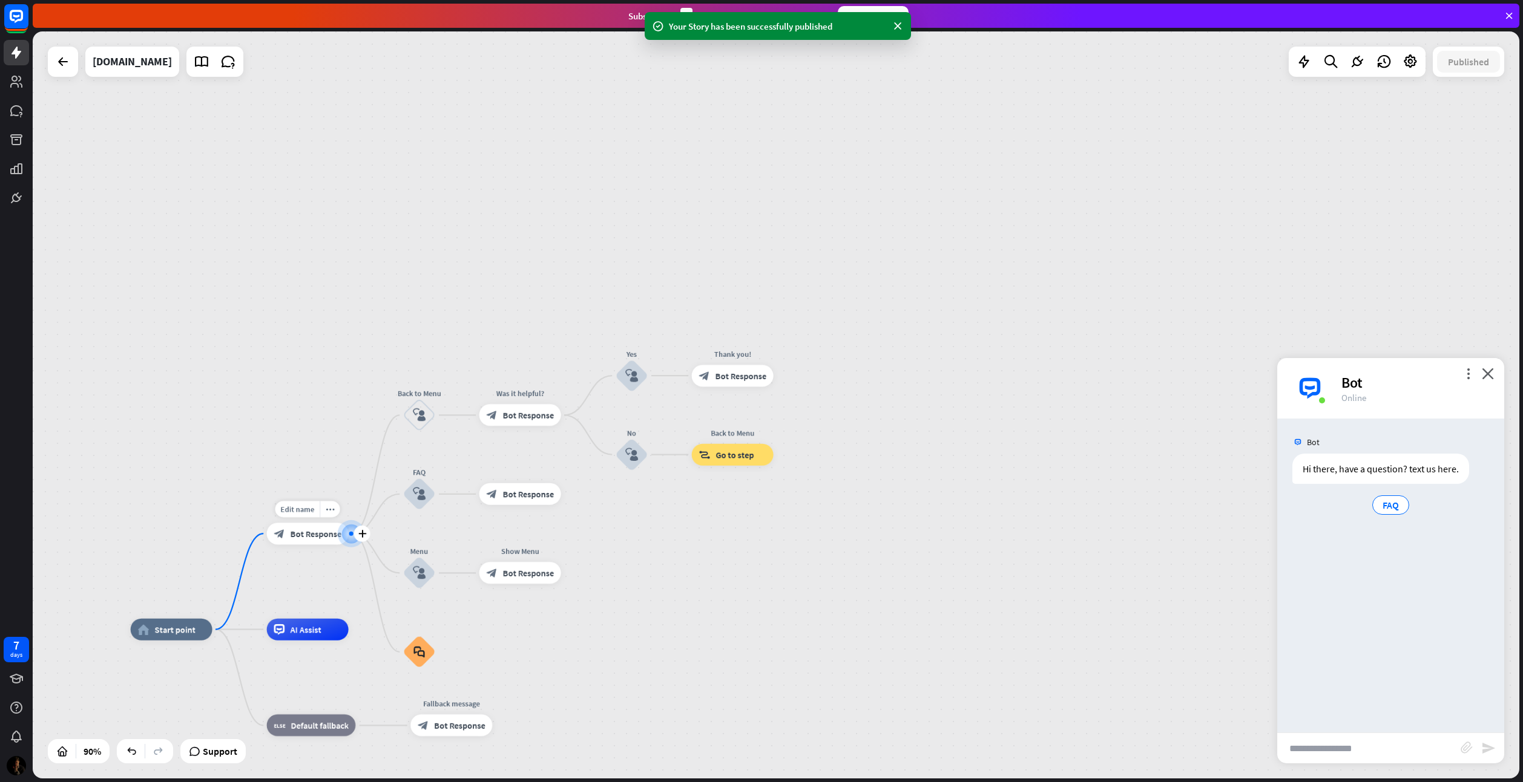
click at [315, 545] on div "Edit name more_horiz plus Welcome message block_bot_response Bot Response" at bounding box center [308, 534] width 82 height 22
click at [309, 534] on span "Bot Response" at bounding box center [315, 533] width 51 height 11
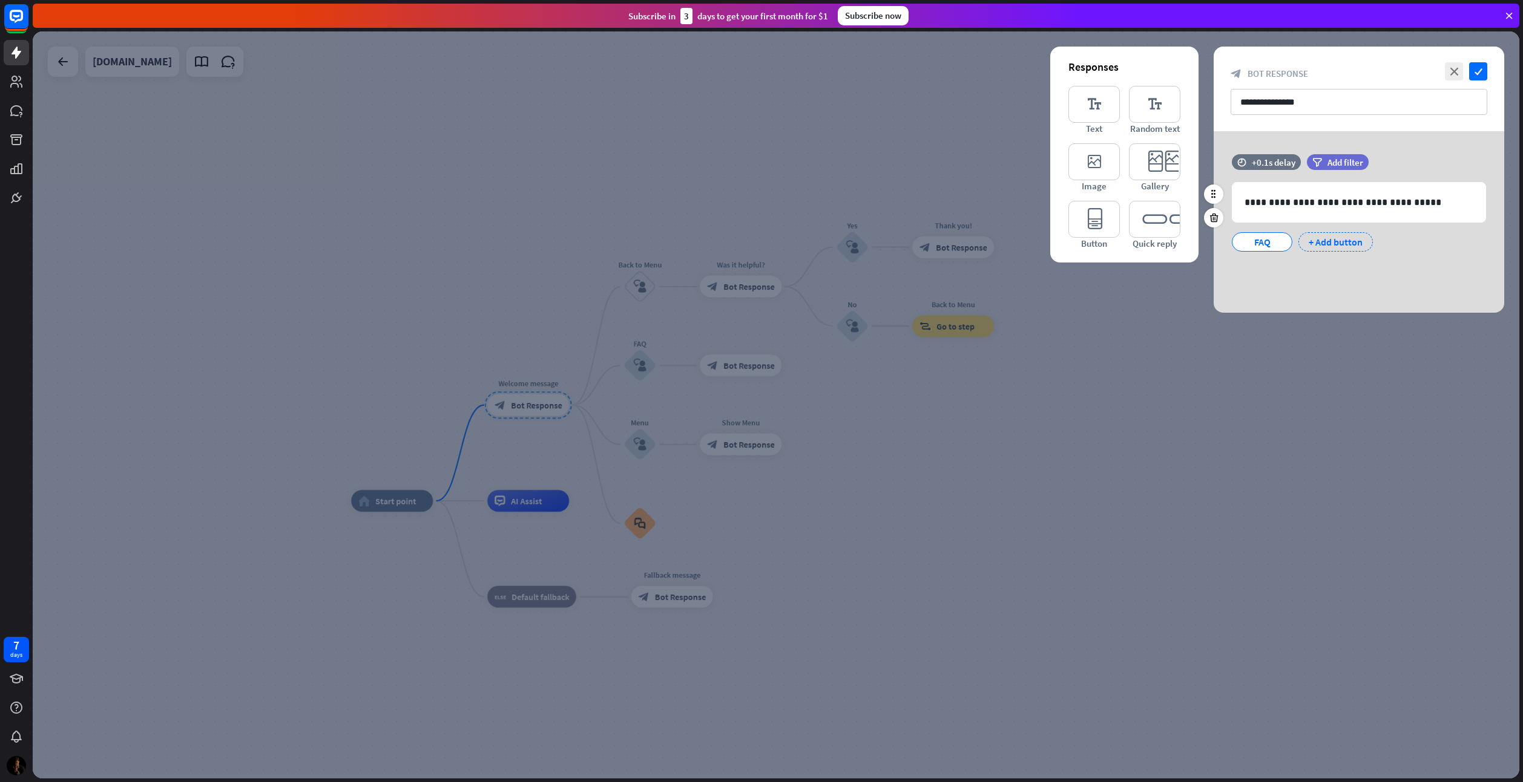
click at [1317, 243] on div "+ Add button" at bounding box center [1335, 241] width 74 height 19
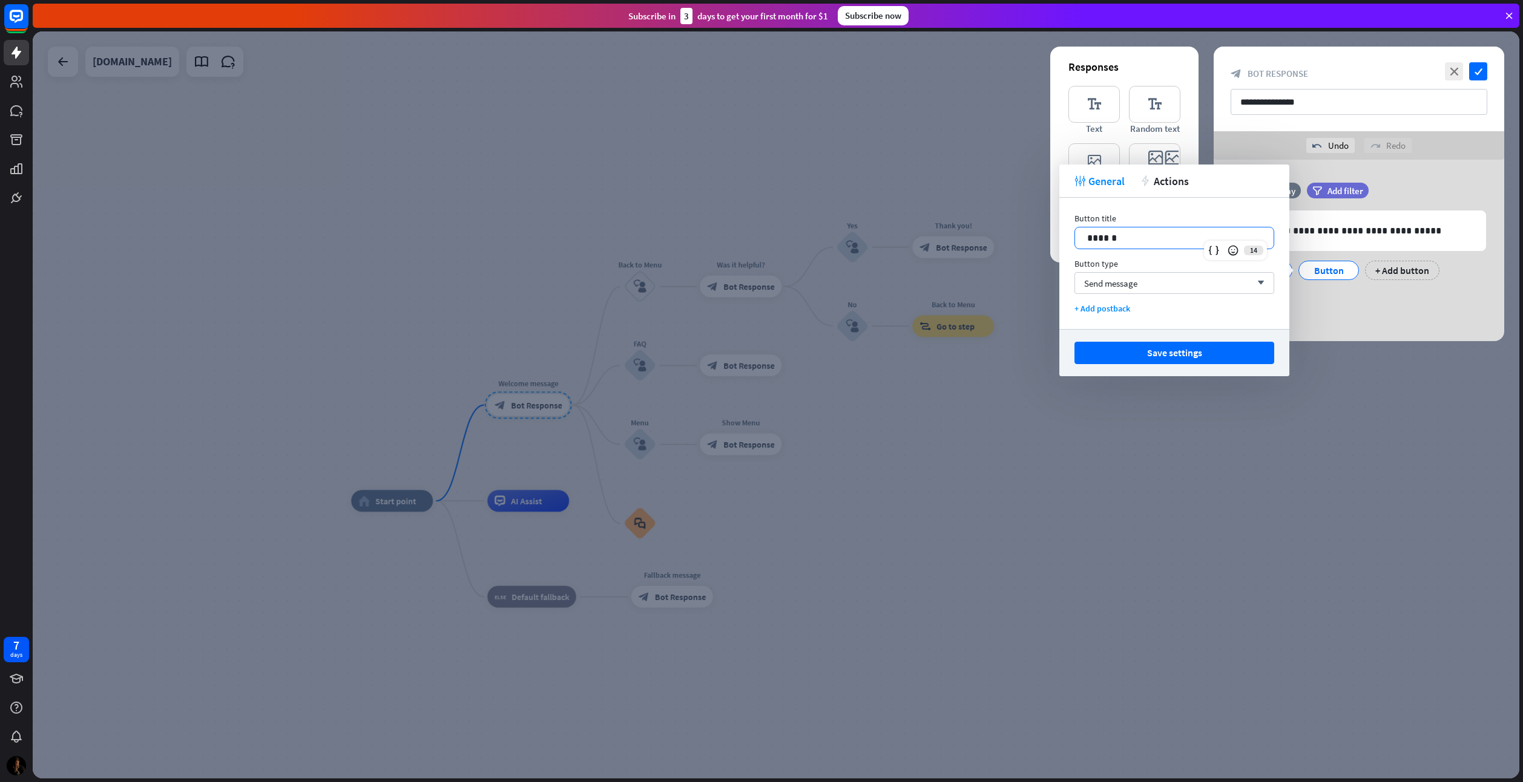
drag, startPoint x: 1133, startPoint y: 243, endPoint x: 992, endPoint y: 231, distance: 140.9
click at [992, 231] on body "7 days close Product Help First steps Get started with ChatBot Help Center Foll…" at bounding box center [761, 391] width 1523 height 782
drag, startPoint x: 1127, startPoint y: 244, endPoint x: 1091, endPoint y: 246, distance: 36.3
click at [1091, 246] on div "******" at bounding box center [1174, 238] width 198 height 21
drag, startPoint x: 1113, startPoint y: 238, endPoint x: 1089, endPoint y: 240, distance: 24.3
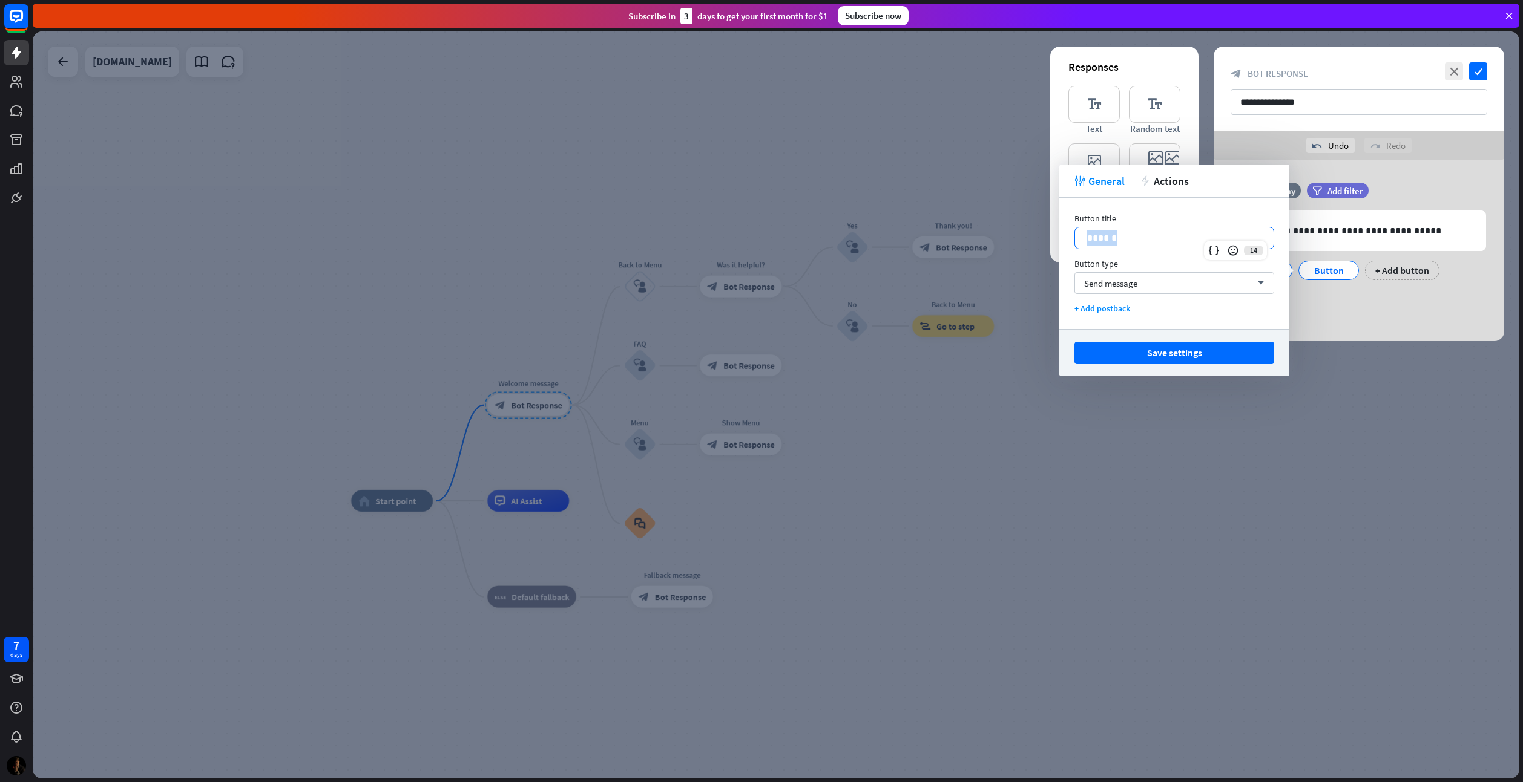
click at [1089, 240] on p "******" at bounding box center [1174, 238] width 174 height 15
click at [1122, 285] on span "Send message" at bounding box center [1110, 283] width 53 height 11
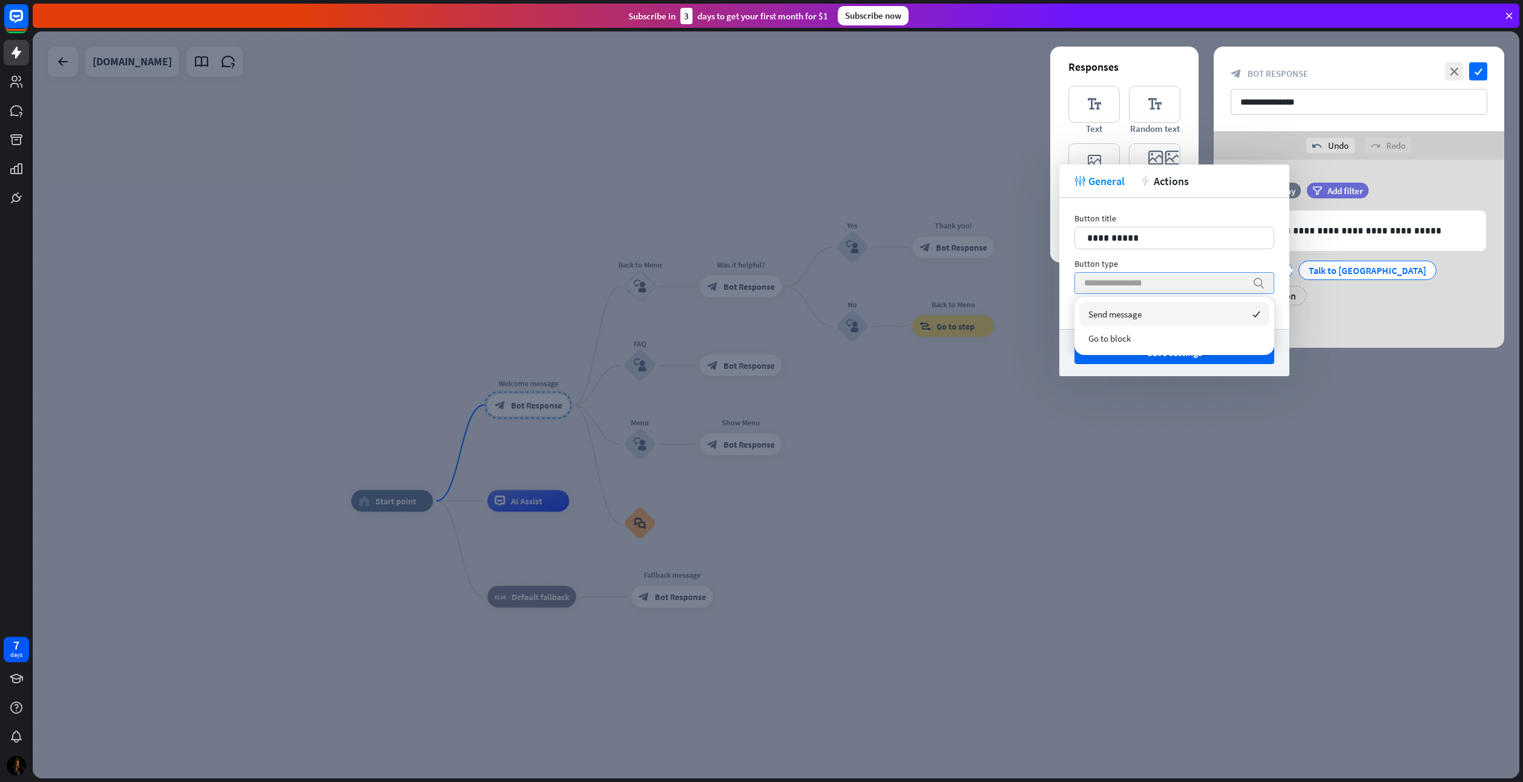
click at [1122, 285] on input "search" at bounding box center [1165, 283] width 162 height 21
click at [1200, 216] on div "Button title" at bounding box center [1174, 218] width 200 height 11
click at [1289, 125] on div "**********" at bounding box center [1358, 89] width 290 height 85
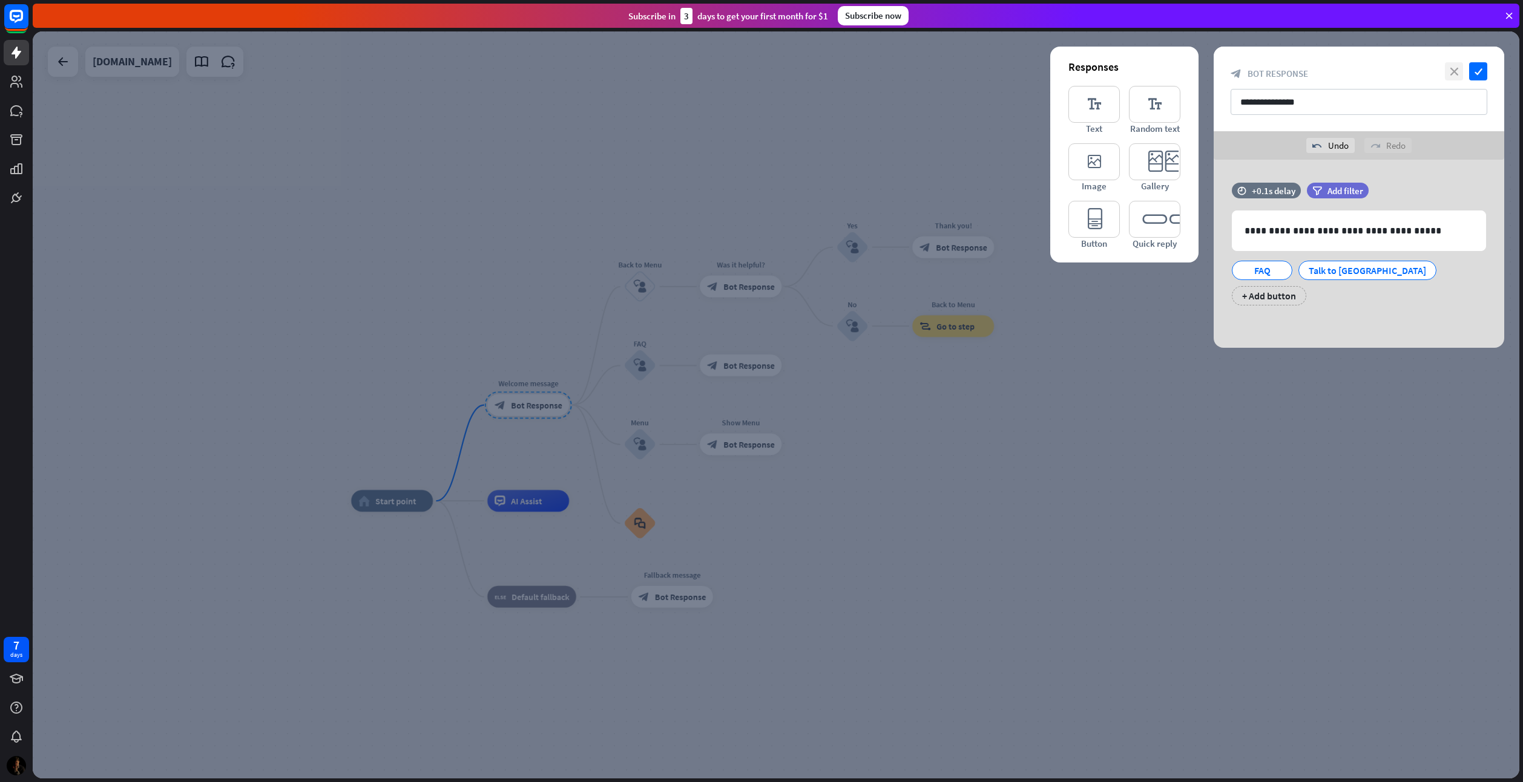
click at [1454, 65] on icon "close" at bounding box center [1454, 71] width 18 height 18
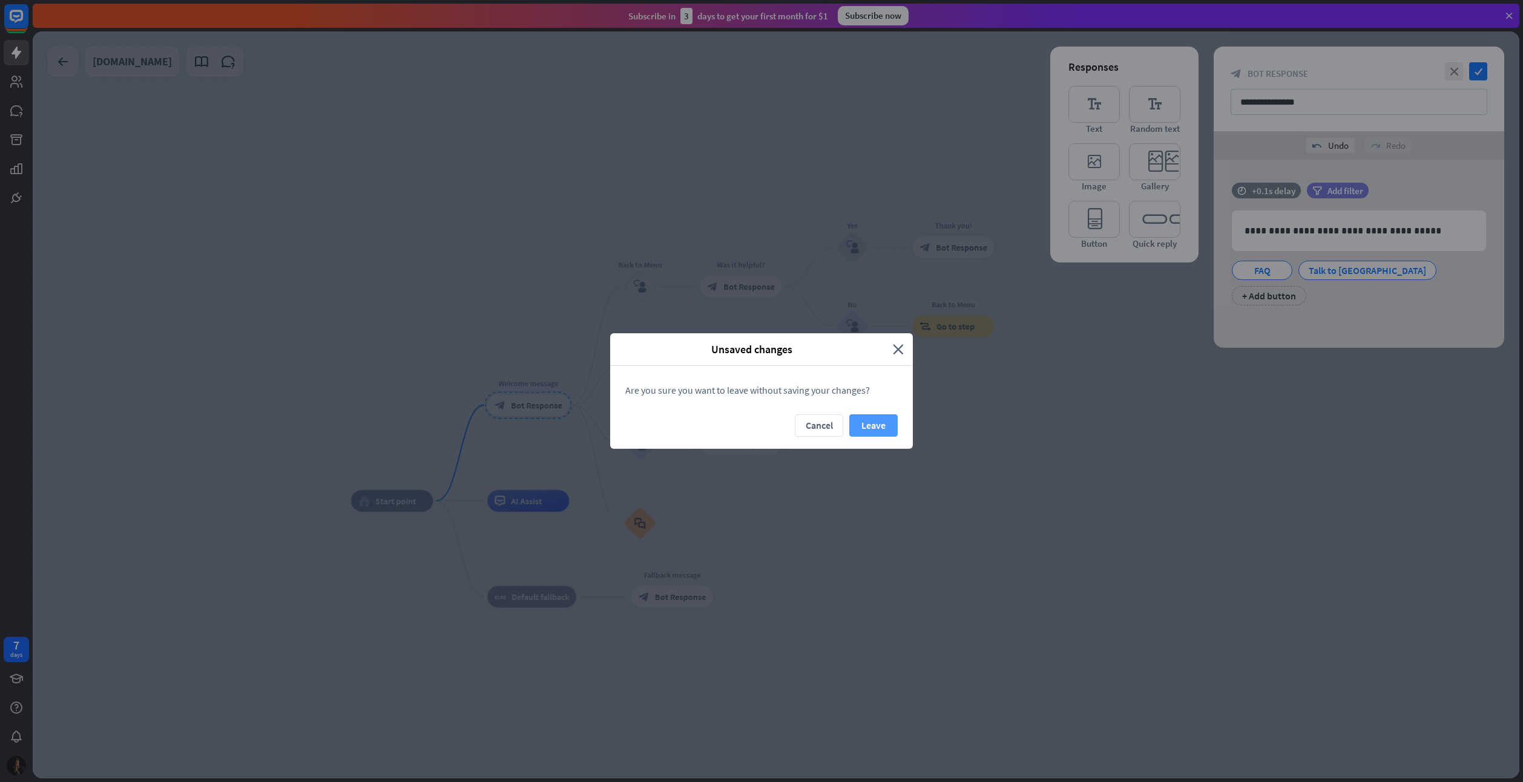
click at [869, 428] on button "Leave" at bounding box center [873, 426] width 48 height 22
